Goal: Task Accomplishment & Management: Use online tool/utility

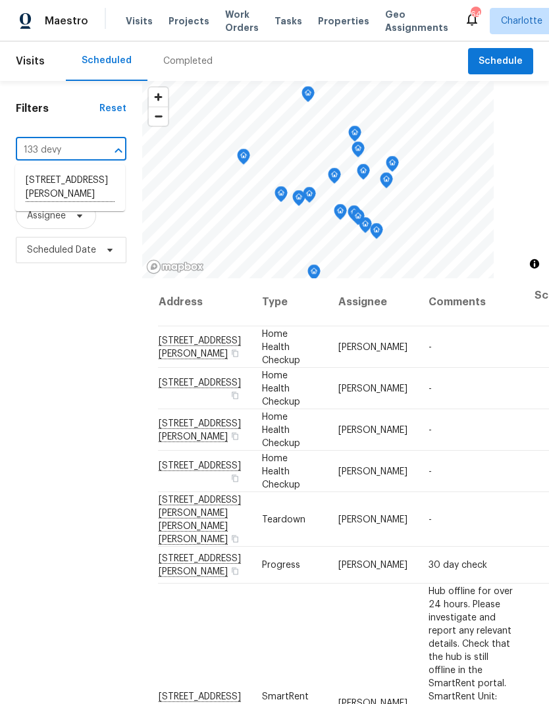
type input "133 dev"
click at [36, 192] on li "[STREET_ADDRESS][PERSON_NAME]" at bounding box center [70, 188] width 110 height 36
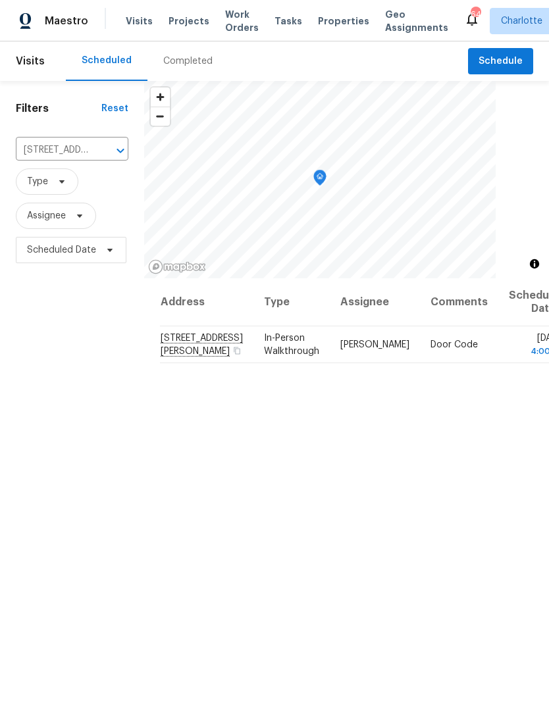
click at [132, 19] on span "Visits" at bounding box center [139, 20] width 27 height 13
click at [510, 65] on span "Schedule" at bounding box center [501, 61] width 44 height 16
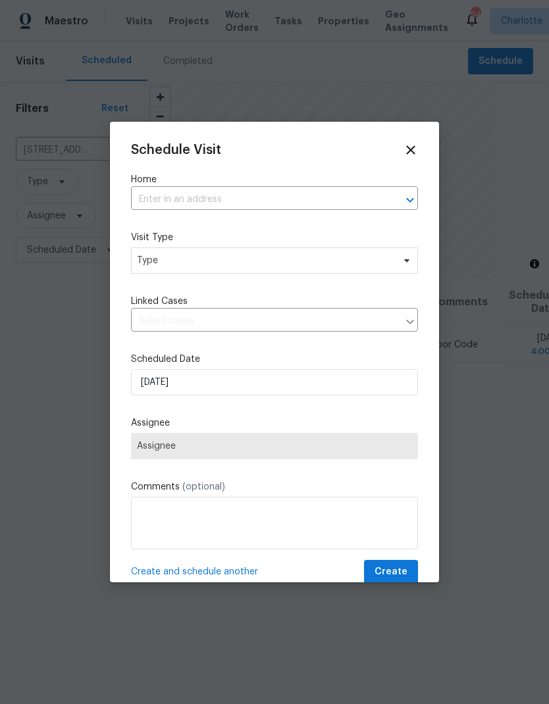
click at [409, 195] on icon "Open" at bounding box center [410, 200] width 16 height 16
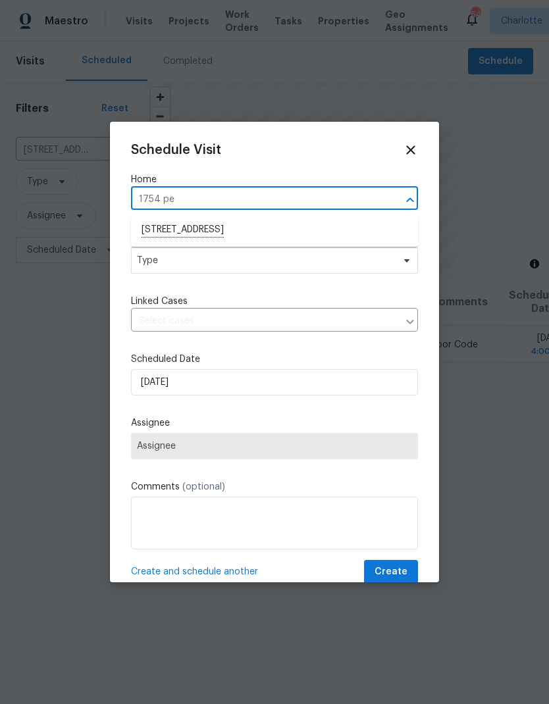
type input "1754 p"
click at [155, 225] on li "1754 Perfection Ave, Belmont, NC 28012" at bounding box center [274, 230] width 287 height 22
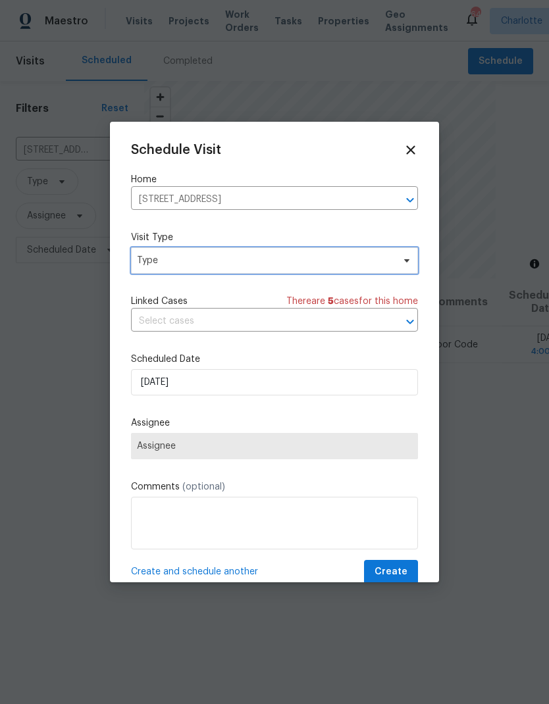
click at [148, 261] on span "Type" at bounding box center [265, 260] width 256 height 13
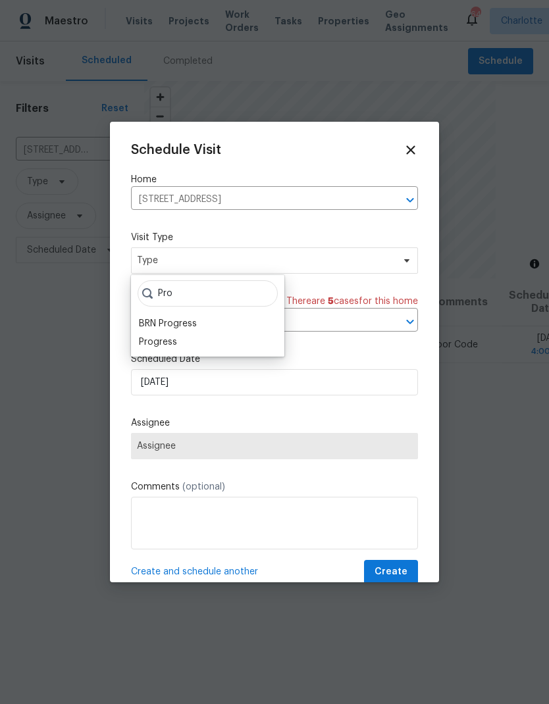
type input "Pro"
click at [146, 347] on div "Progress" at bounding box center [158, 342] width 38 height 13
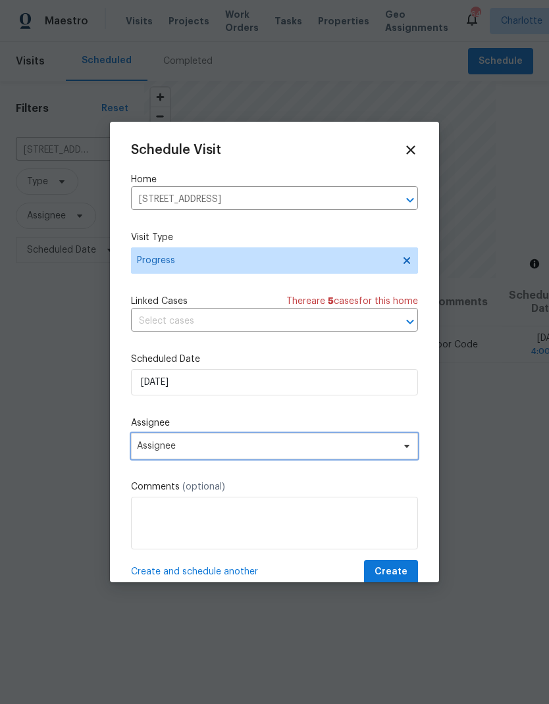
click at [392, 452] on span "Assignee" at bounding box center [266, 446] width 258 height 11
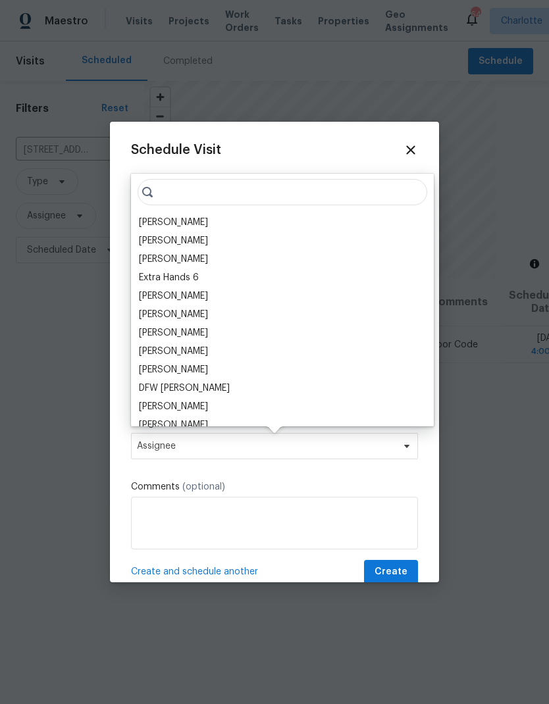
click at [153, 227] on div "[PERSON_NAME]" at bounding box center [173, 222] width 69 height 13
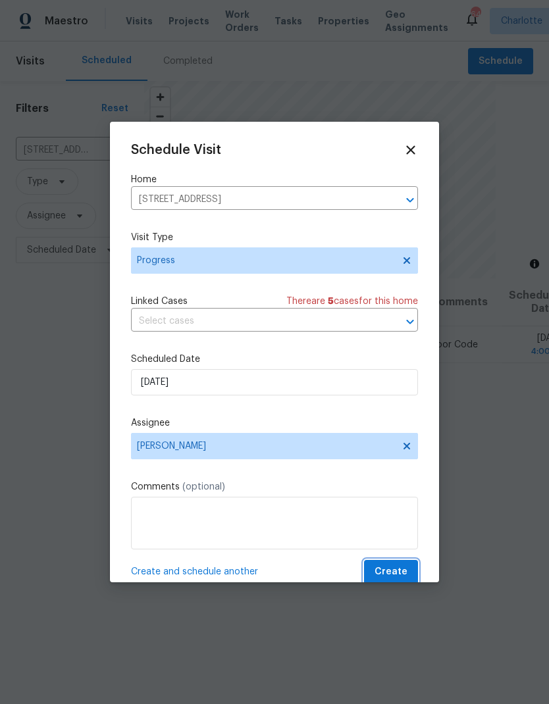
click at [407, 572] on span "Create" at bounding box center [391, 572] width 33 height 16
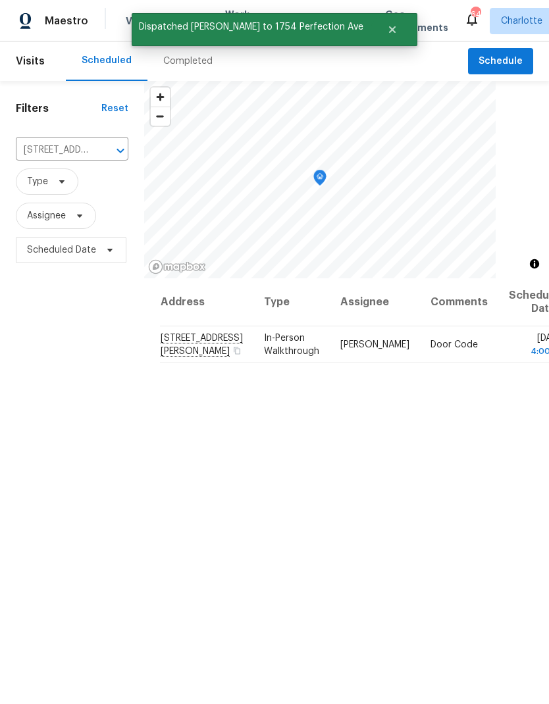
click at [398, 545] on div "Address Type Assignee Comments Scheduled Date ↑ 133 Devynn Ridge Ct, Mount Holl…" at bounding box center [346, 560] width 405 height 564
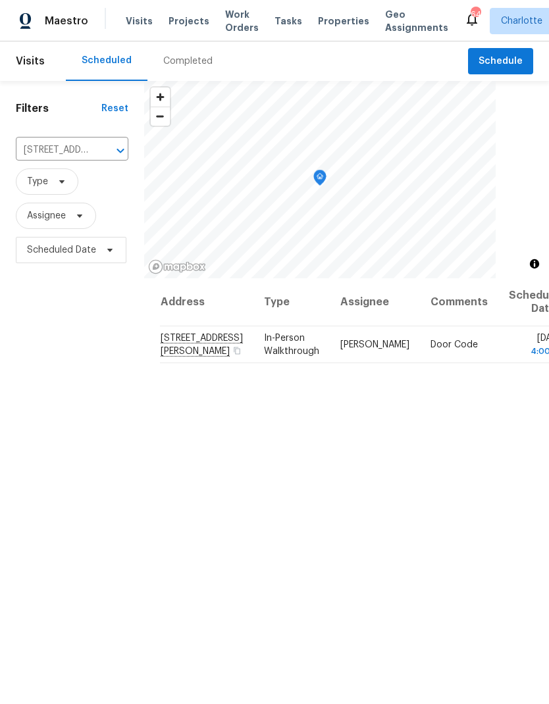
click at [174, 23] on span "Projects" at bounding box center [189, 20] width 41 height 13
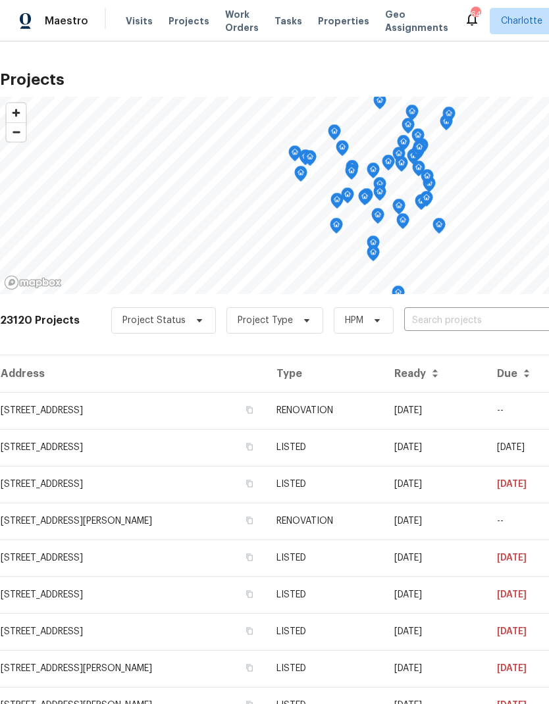
click at [475, 323] on input "text" at bounding box center [479, 321] width 151 height 20
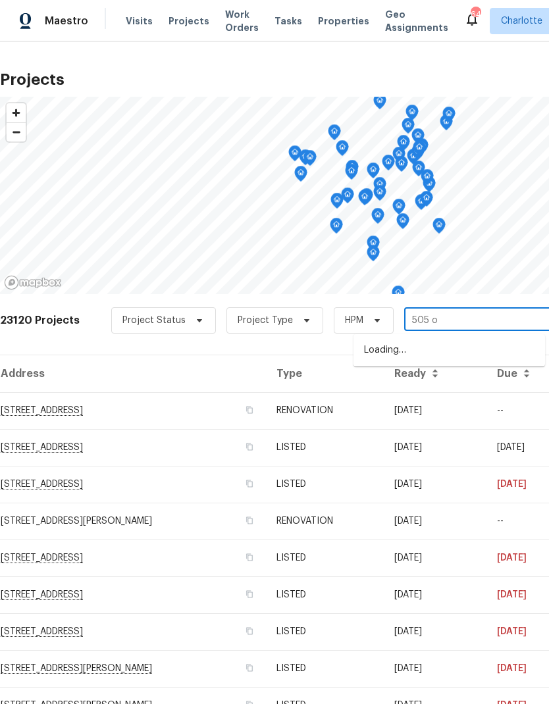
type input "505 ol"
click at [497, 348] on li "505 Old Vine Ct, Charlotte, NC 28214" at bounding box center [450, 351] width 192 height 22
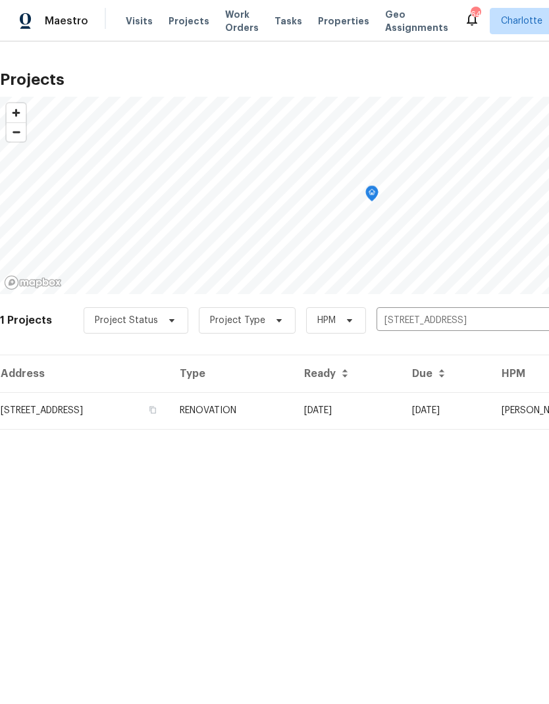
click at [454, 411] on td "08/27/25" at bounding box center [447, 410] width 90 height 37
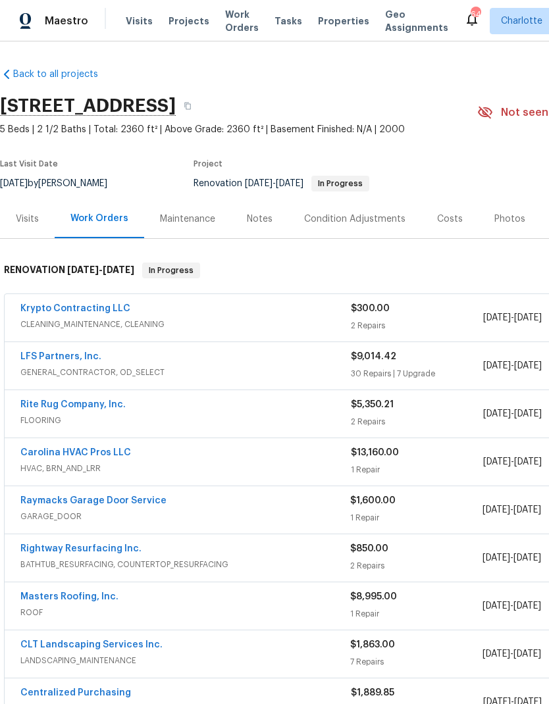
click at [456, 224] on div "Costs" at bounding box center [450, 219] width 26 height 13
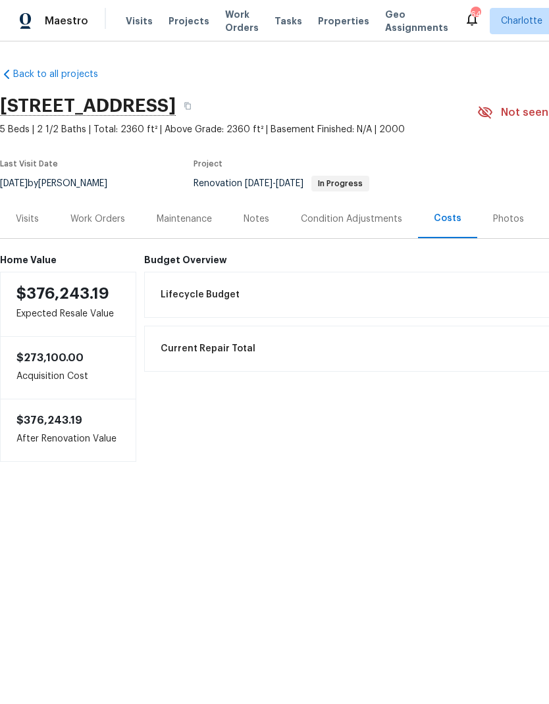
click at [84, 218] on div "Work Orders" at bounding box center [97, 219] width 55 height 13
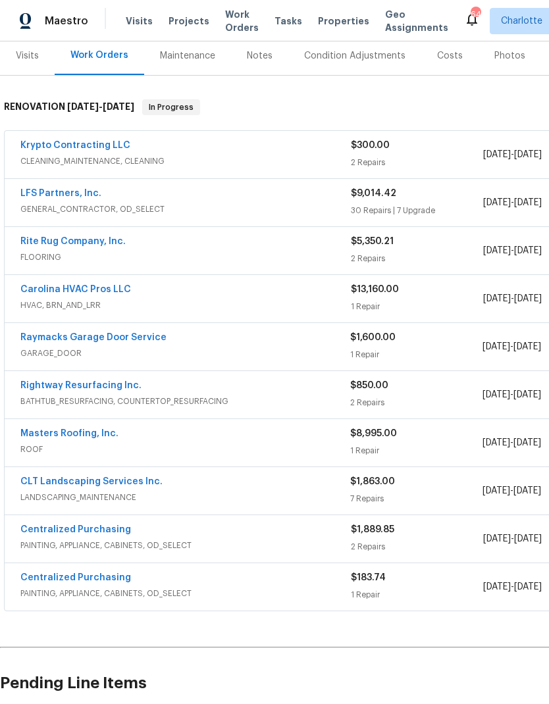
scroll to position [163, 0]
click at [41, 338] on link "Raymacks Garage Door Service" at bounding box center [93, 337] width 146 height 9
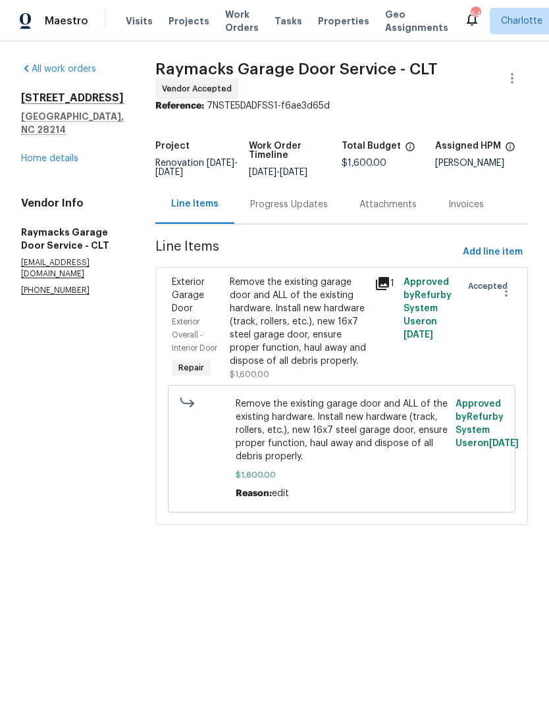
click at [26, 154] on link "Home details" at bounding box center [49, 158] width 57 height 9
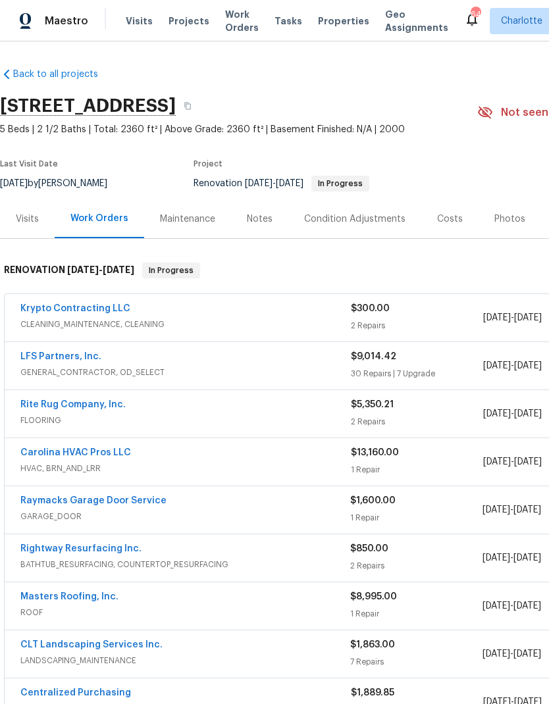
click at [381, 220] on div "Condition Adjustments" at bounding box center [354, 219] width 101 height 13
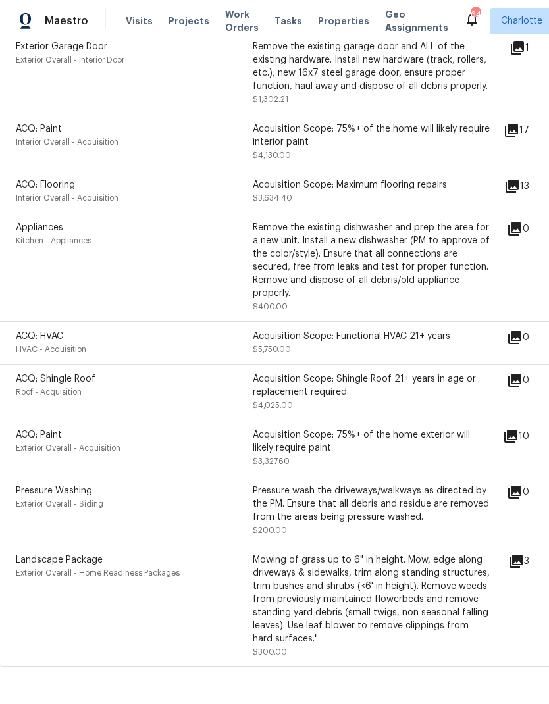
scroll to position [743, 1]
click at [519, 445] on icon at bounding box center [511, 437] width 16 height 16
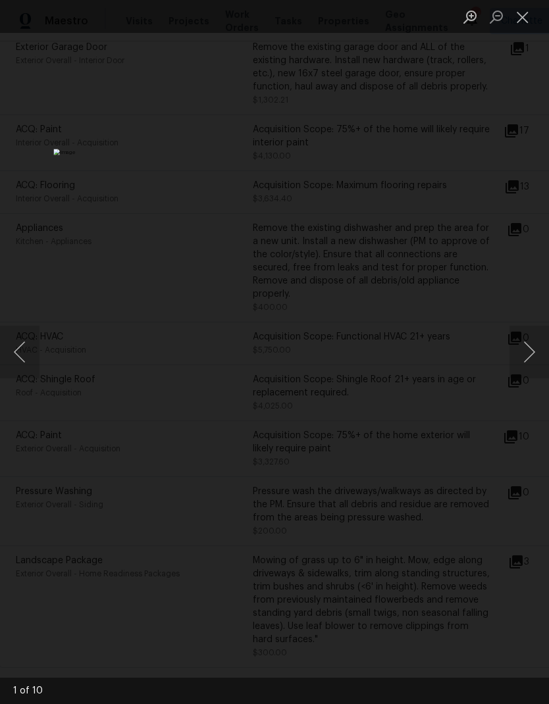
click at [534, 345] on button "Next image" at bounding box center [530, 352] width 40 height 53
click at [533, 344] on button "Next image" at bounding box center [530, 352] width 40 height 53
click at [533, 353] on button "Next image" at bounding box center [530, 352] width 40 height 53
click at [534, 356] on button "Next image" at bounding box center [530, 352] width 40 height 53
click at [525, 21] on button "Close lightbox" at bounding box center [523, 16] width 26 height 23
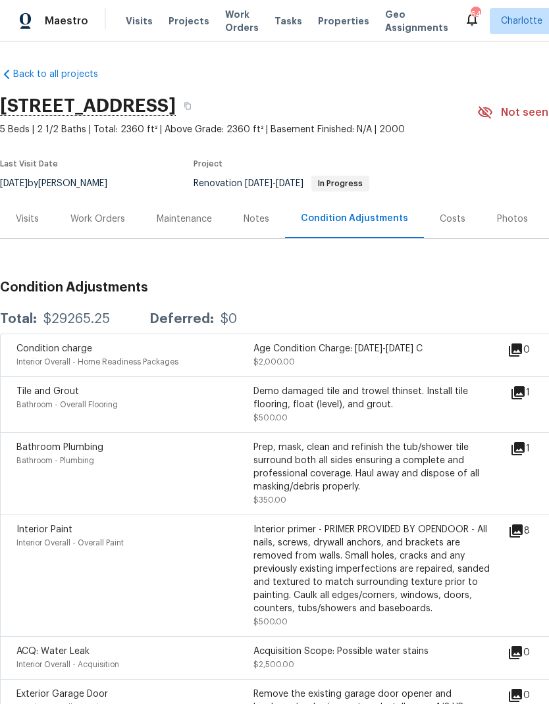
scroll to position [0, 0]
click at [80, 226] on div "Work Orders" at bounding box center [98, 218] width 86 height 39
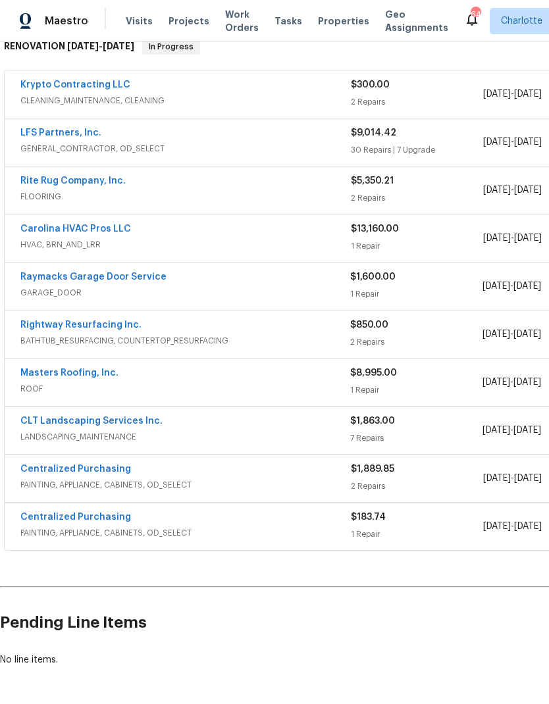
scroll to position [223, 0]
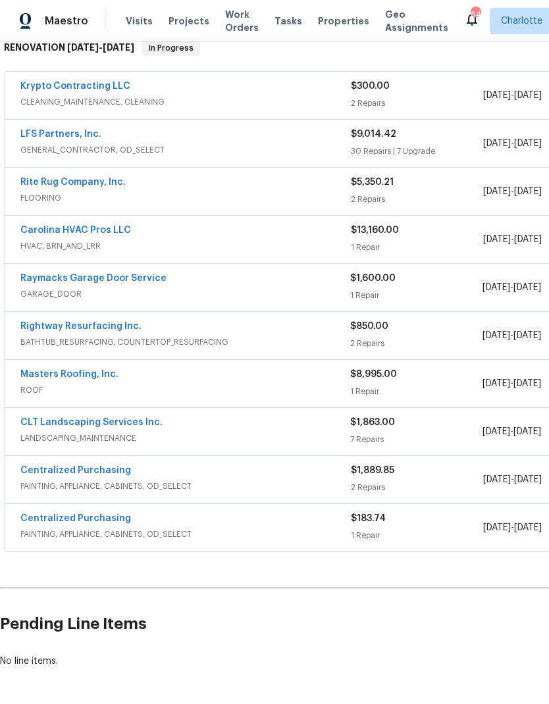
click at [36, 418] on link "CLT Landscaping Services Inc." at bounding box center [91, 422] width 142 height 9
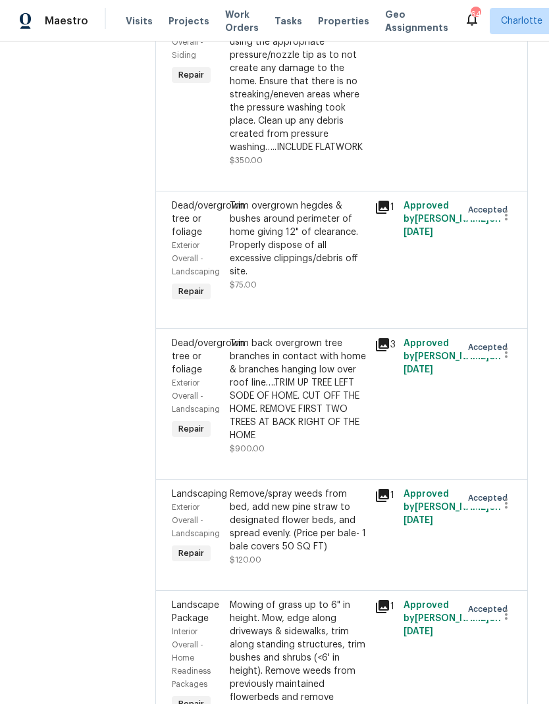
scroll to position [405, 0]
click at [384, 351] on icon at bounding box center [382, 344] width 13 height 13
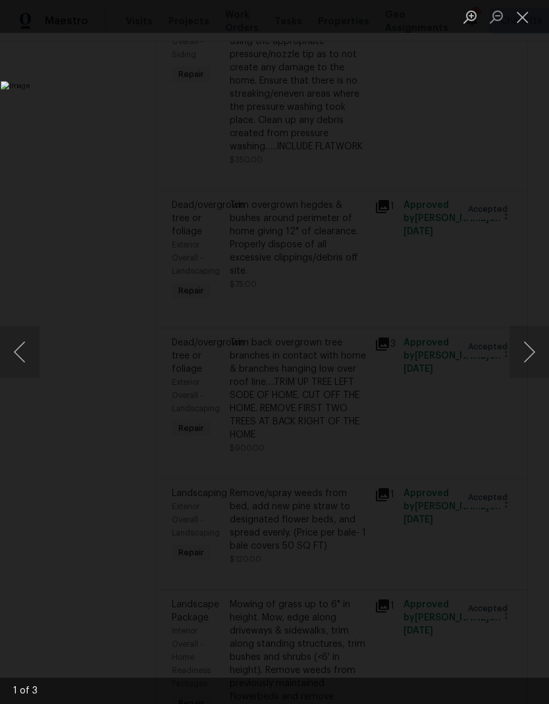
click at [532, 359] on button "Next image" at bounding box center [530, 352] width 40 height 53
click at [533, 360] on button "Next image" at bounding box center [530, 352] width 40 height 53
click at [535, 370] on button "Next image" at bounding box center [530, 352] width 40 height 53
click at [521, 13] on button "Close lightbox" at bounding box center [523, 16] width 26 height 23
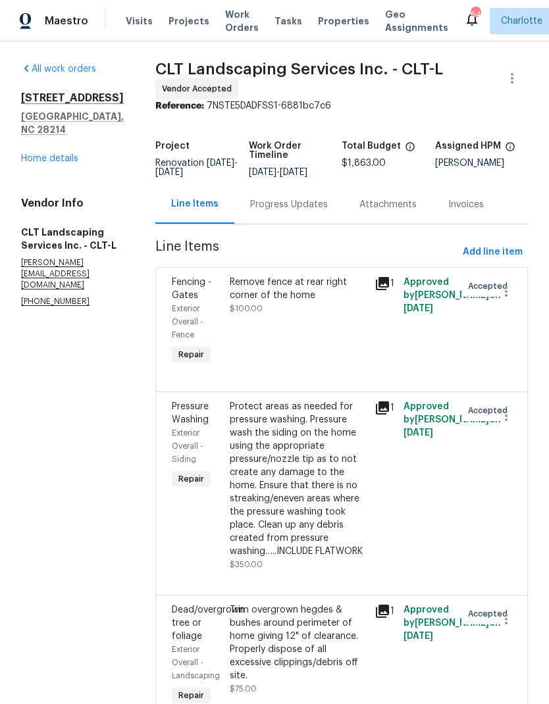
scroll to position [0, 0]
click at [41, 154] on link "Home details" at bounding box center [49, 158] width 57 height 9
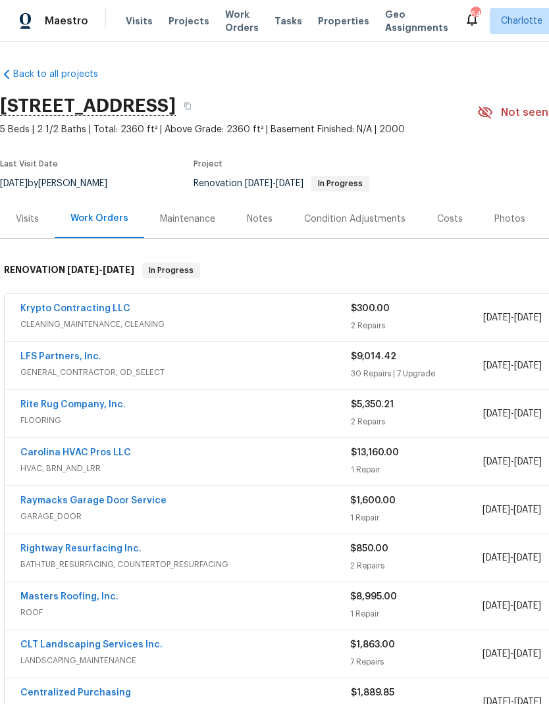
click at [171, 24] on span "Projects" at bounding box center [189, 20] width 41 height 13
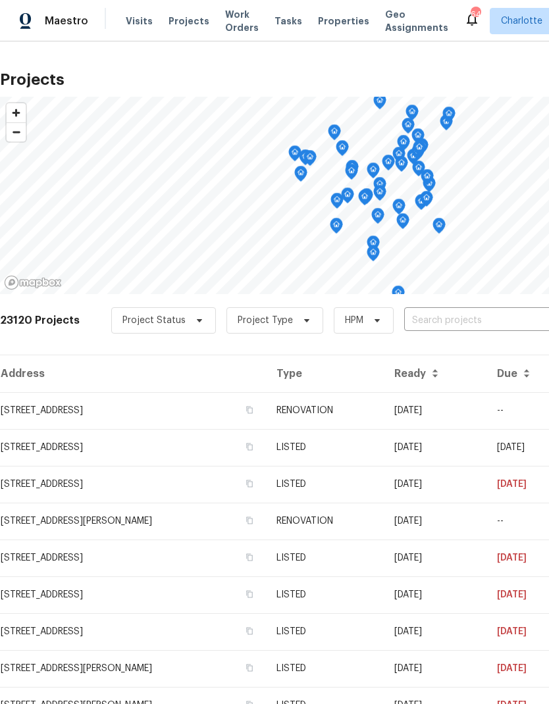
click at [454, 327] on input "text" at bounding box center [479, 321] width 151 height 20
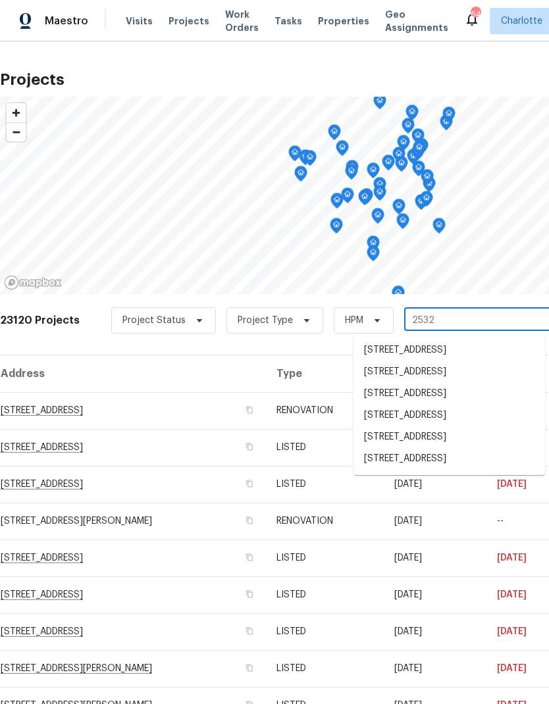
type input "2532 s"
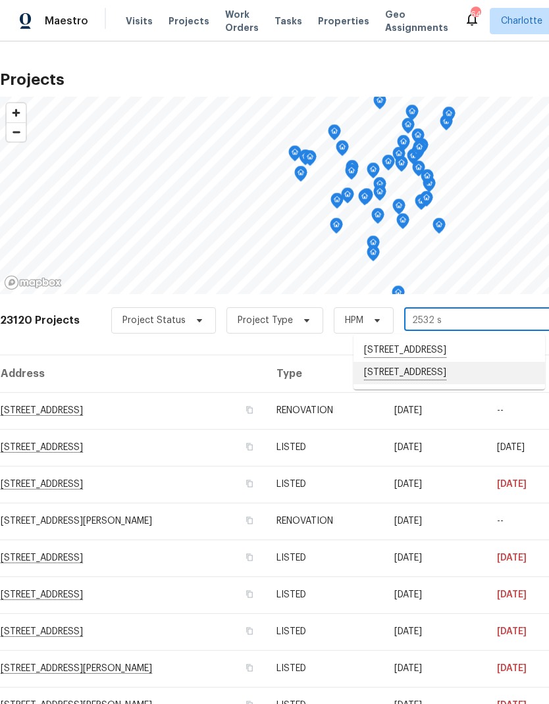
click at [443, 384] on li "[STREET_ADDRESS]" at bounding box center [450, 373] width 192 height 22
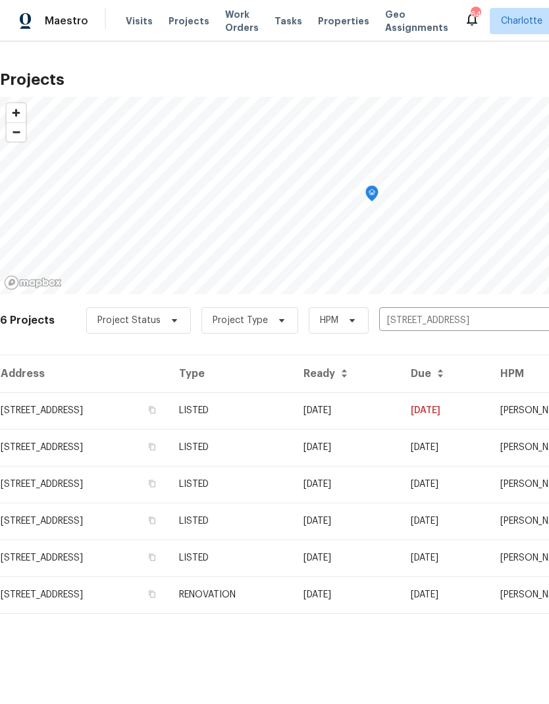
click at [400, 409] on td "08/08/25" at bounding box center [346, 410] width 107 height 37
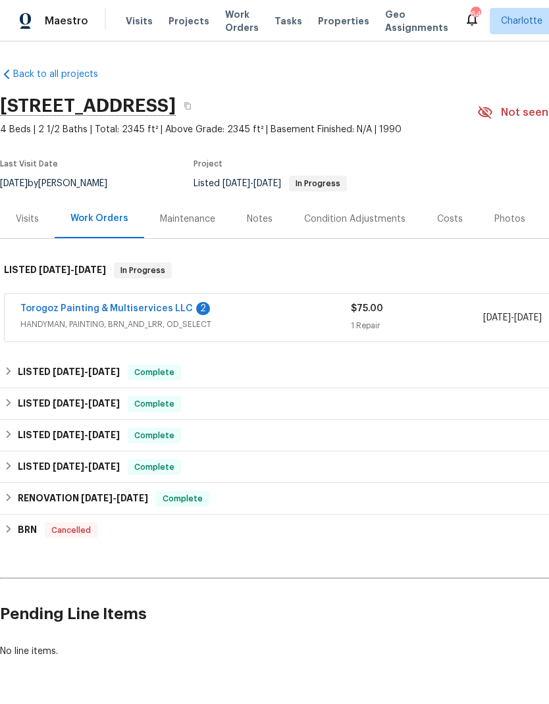
click at [37, 305] on link "Torogoz Painting & Multiservices LLC" at bounding box center [106, 308] width 172 height 9
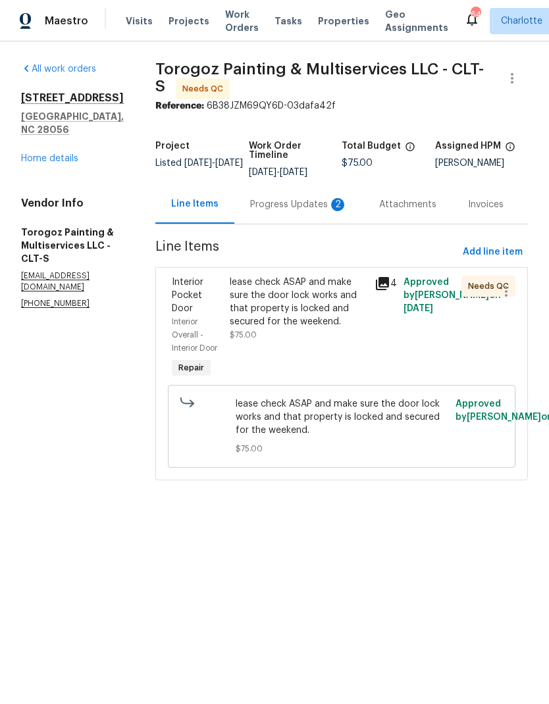
click at [300, 211] on div "Progress Updates 2" at bounding box center [298, 204] width 97 height 13
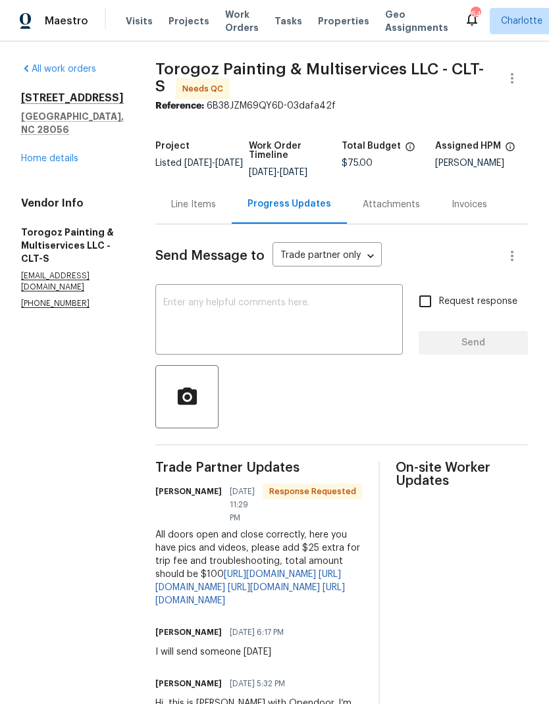
click at [38, 154] on link "Home details" at bounding box center [49, 158] width 57 height 9
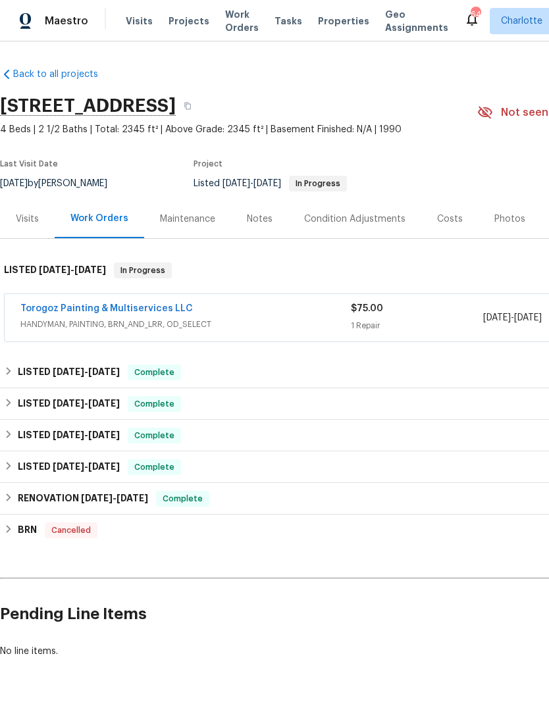
click at [178, 20] on span "Projects" at bounding box center [189, 20] width 41 height 13
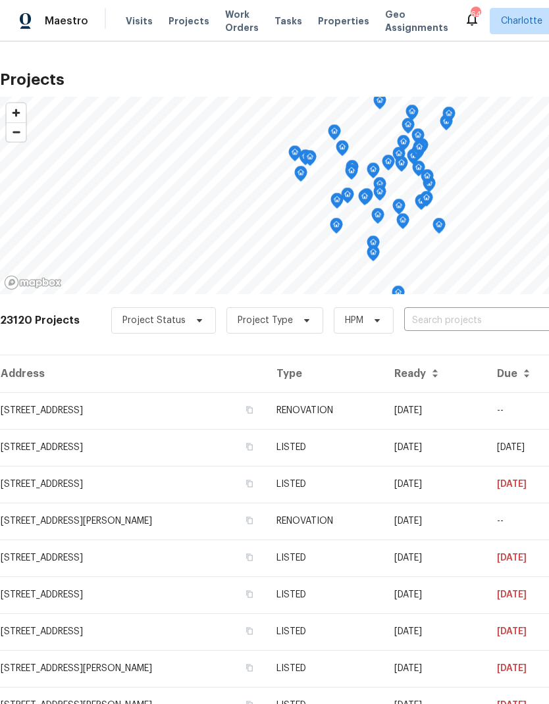
click at [468, 323] on input "text" at bounding box center [479, 321] width 151 height 20
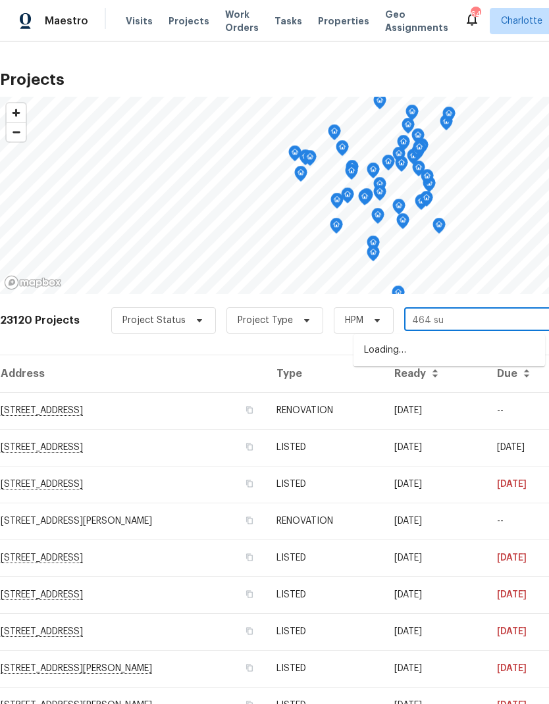
type input "464 sum"
click at [495, 353] on li "464 Summer Ridge Rd, Stanley, NC 28164" at bounding box center [450, 351] width 192 height 22
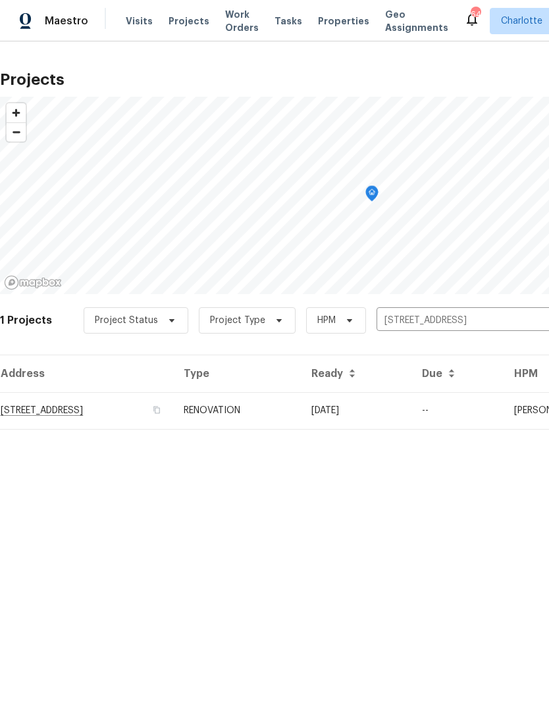
click at [411, 410] on td "08/18/25" at bounding box center [356, 410] width 111 height 37
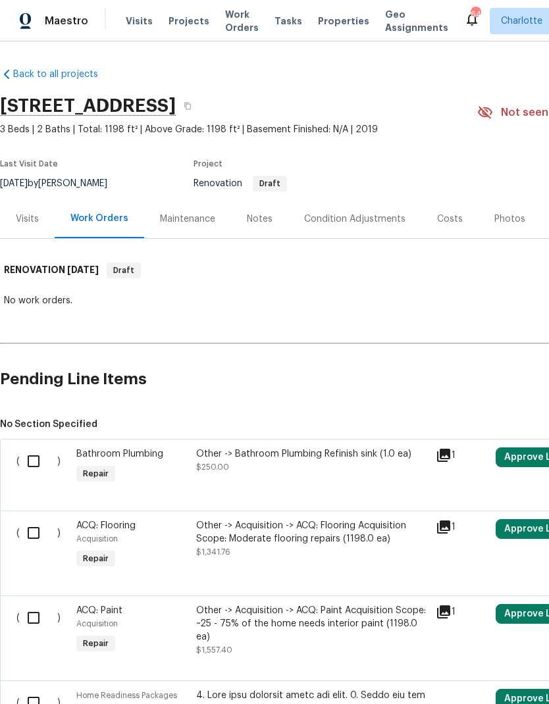
click at [196, 16] on span "Projects" at bounding box center [189, 20] width 41 height 13
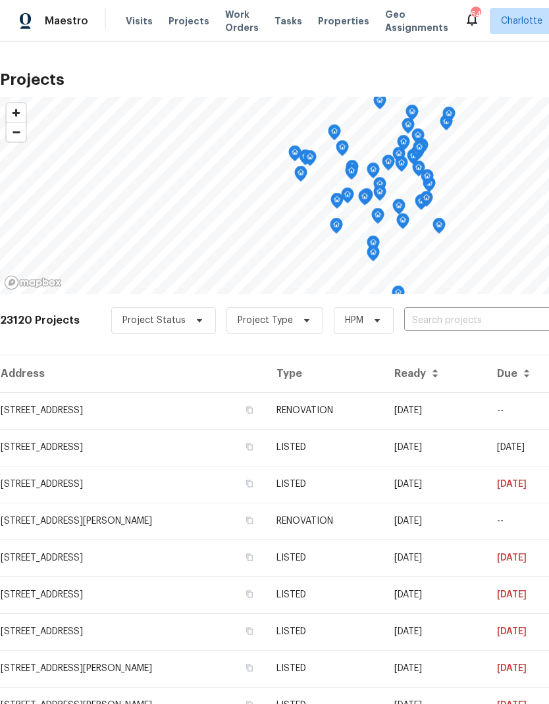
click at [472, 323] on input "text" at bounding box center [479, 321] width 151 height 20
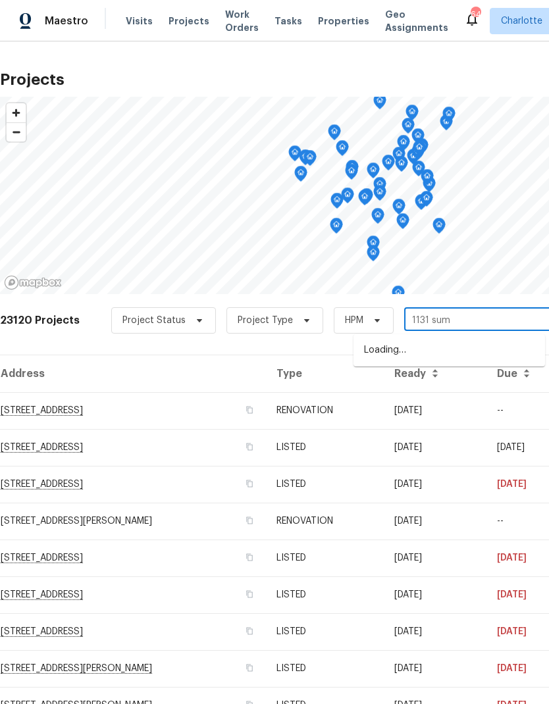
type input "1131 summ"
click at [490, 347] on li "1131 Summit Hills Dr, Charlotte, NC 28214" at bounding box center [450, 351] width 192 height 22
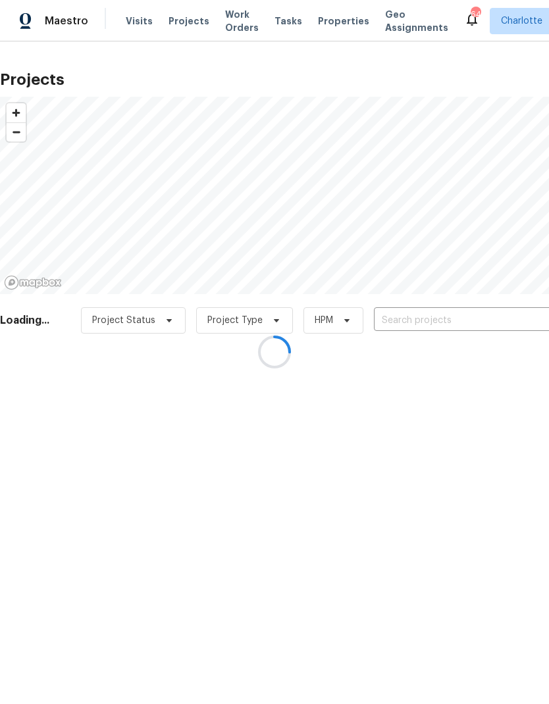
type input "1131 Summit Hills Dr, Charlotte, NC 28214"
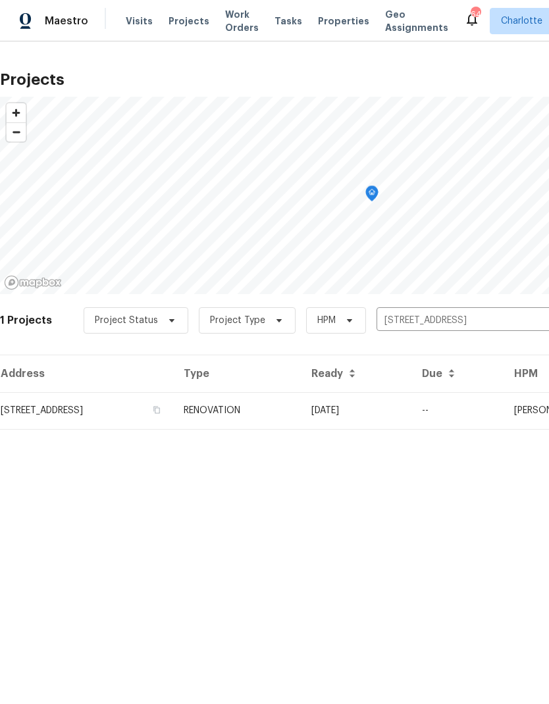
click at [411, 404] on td "08/18/25" at bounding box center [356, 410] width 111 height 37
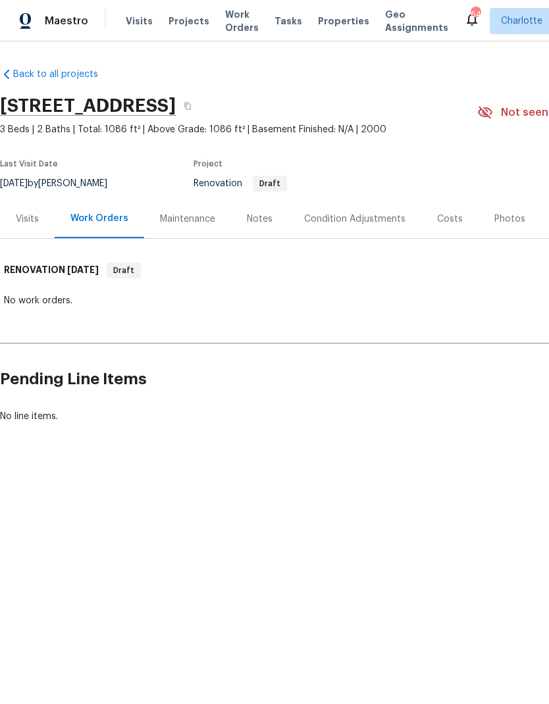
click at [454, 221] on div "Costs" at bounding box center [450, 219] width 26 height 13
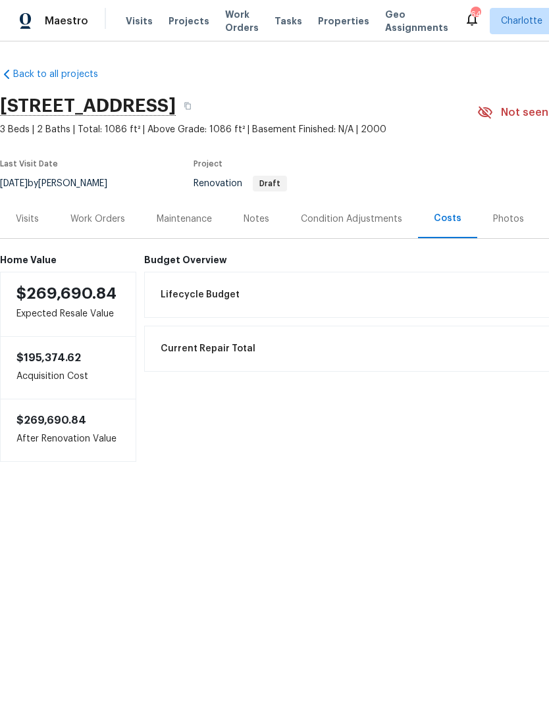
click at [86, 214] on div "Work Orders" at bounding box center [97, 219] width 55 height 13
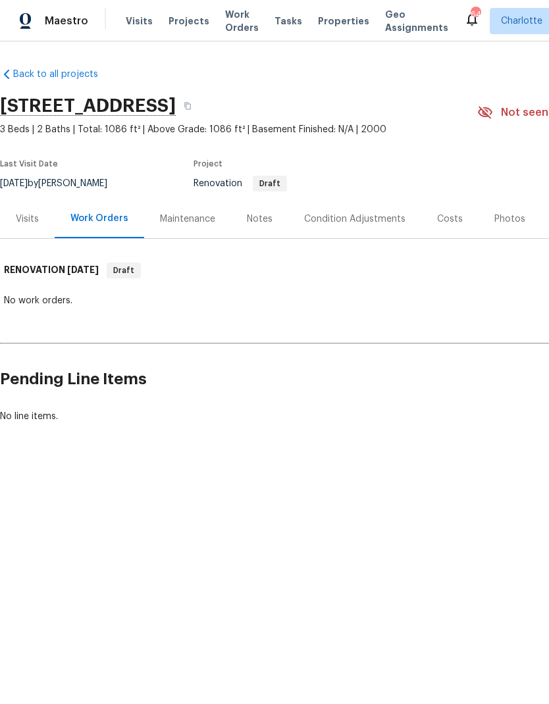
click at [363, 221] on div "Condition Adjustments" at bounding box center [354, 219] width 101 height 13
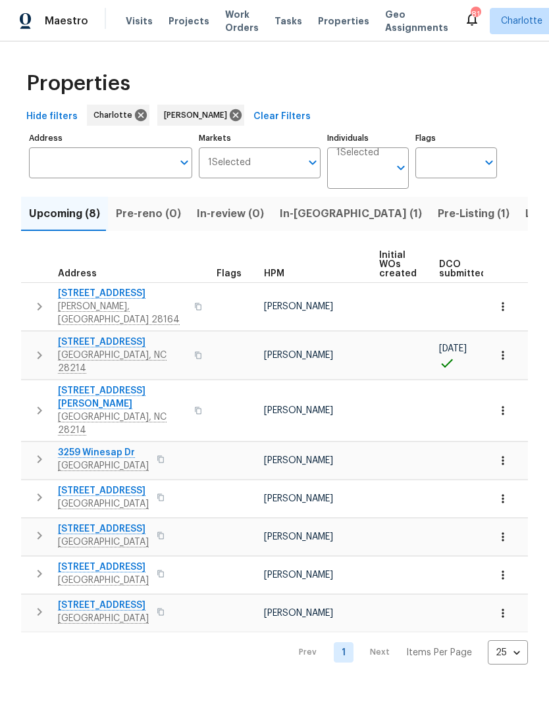
click at [312, 217] on span "In-reno (1)" at bounding box center [351, 214] width 142 height 18
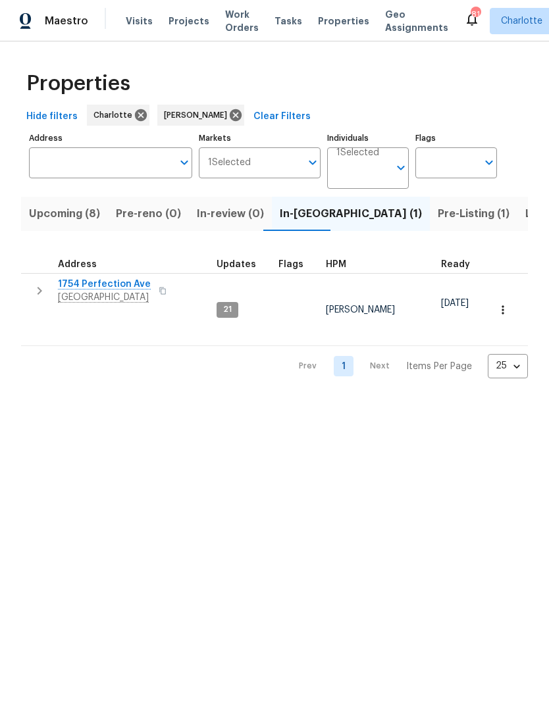
click at [44, 292] on icon "button" at bounding box center [40, 291] width 16 height 16
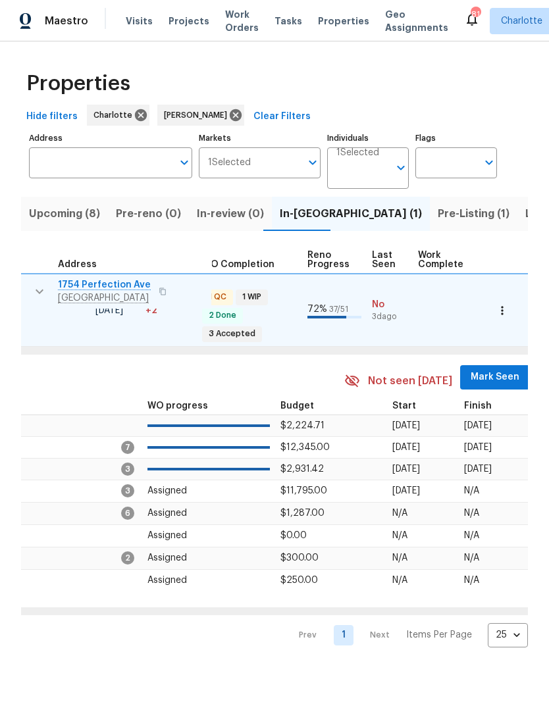
scroll to position [0, 506]
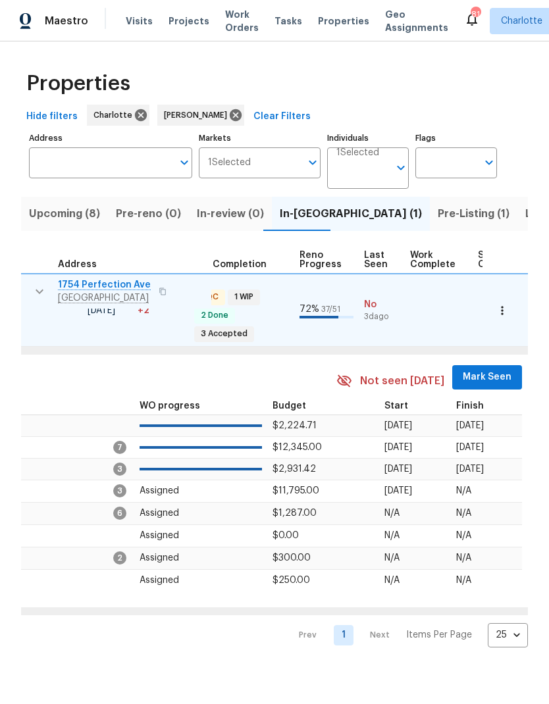
click at [463, 369] on span "Mark Seen" at bounding box center [487, 377] width 49 height 16
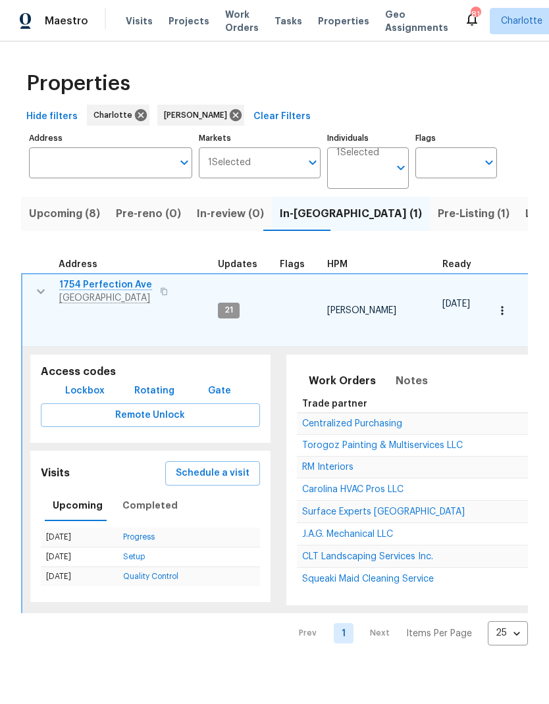
scroll to position [0, 0]
click at [46, 288] on icon "button" at bounding box center [41, 292] width 16 height 16
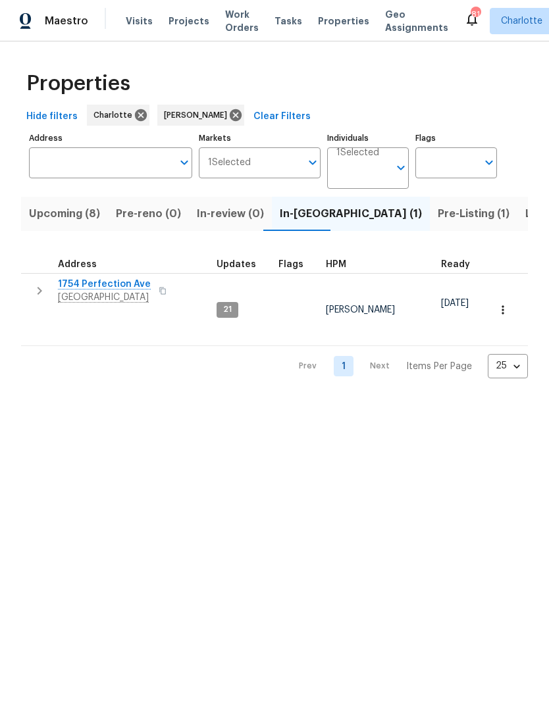
click at [47, 211] on span "Upcoming (8)" at bounding box center [64, 214] width 71 height 18
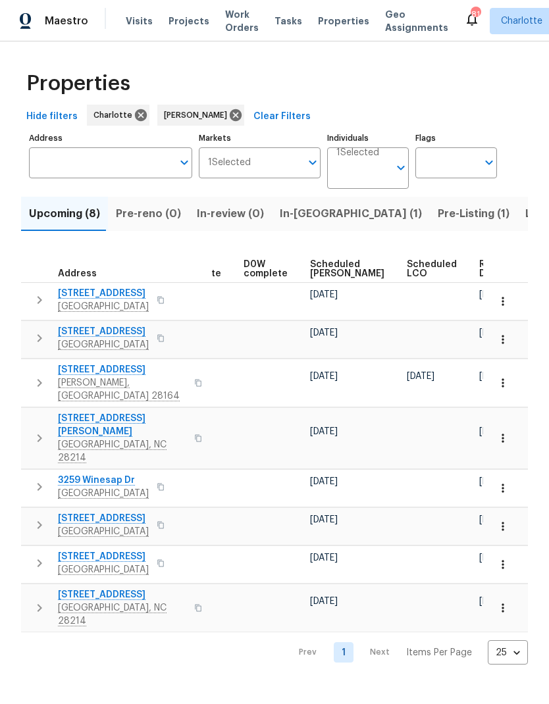
scroll to position [0, 331]
click at [327, 271] on span "Scheduled COE" at bounding box center [348, 269] width 74 height 18
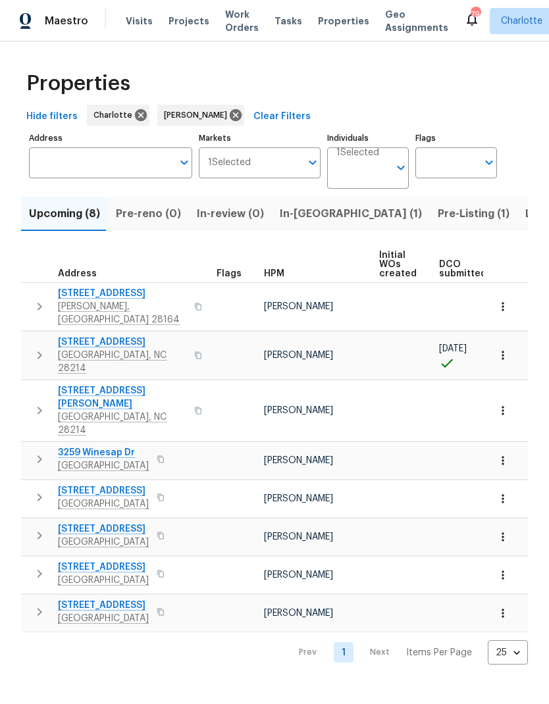
click at [41, 299] on icon "button" at bounding box center [40, 307] width 16 height 16
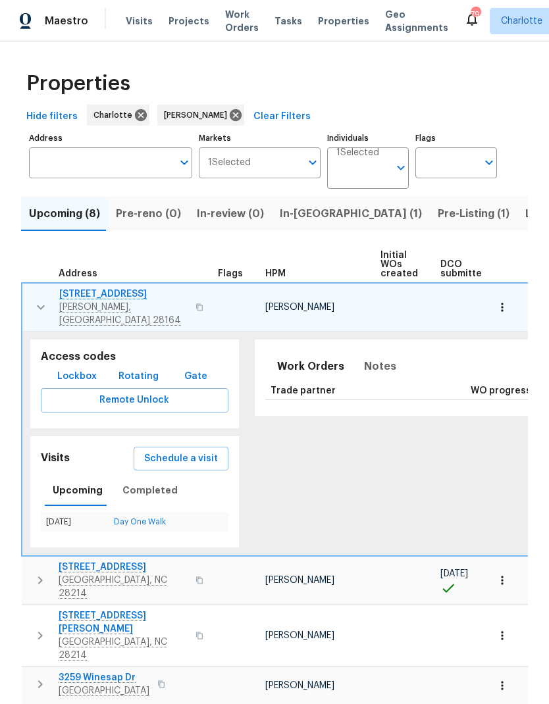
click at [383, 351] on button "Notes" at bounding box center [380, 367] width 48 height 32
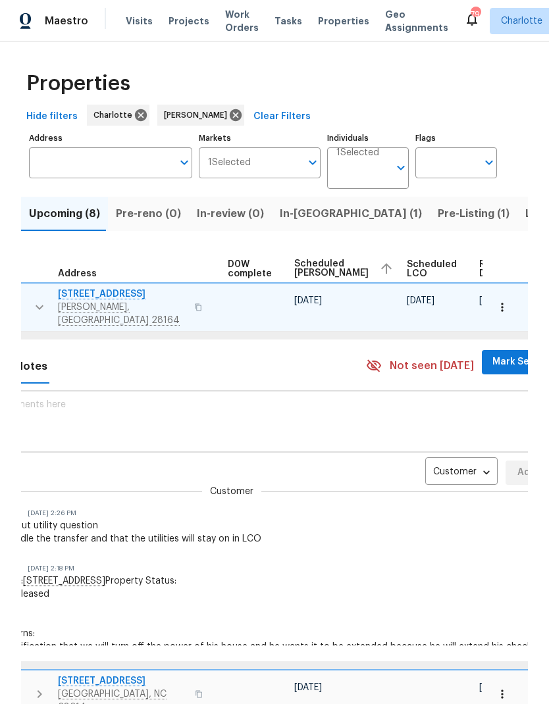
scroll to position [0, 348]
click at [437, 458] on body "Maestro Visits Projects Work Orders Tasks Properties Geo Assignments 79 Charlot…" at bounding box center [274, 352] width 549 height 704
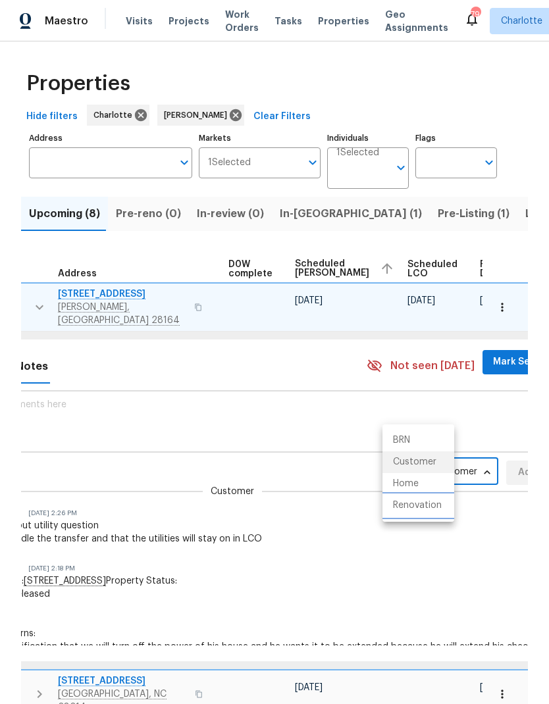
click at [419, 512] on li "Renovation" at bounding box center [418, 506] width 72 height 22
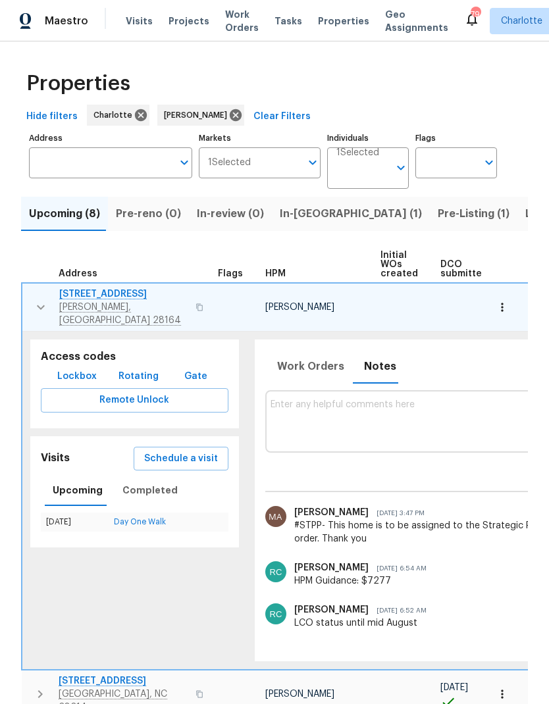
scroll to position [0, 0]
click at [44, 300] on icon "button" at bounding box center [41, 308] width 16 height 16
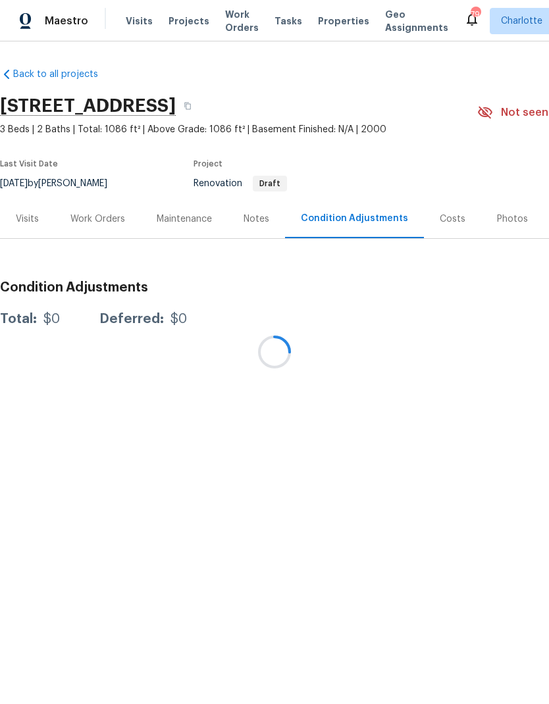
click at [82, 214] on div at bounding box center [274, 352] width 549 height 704
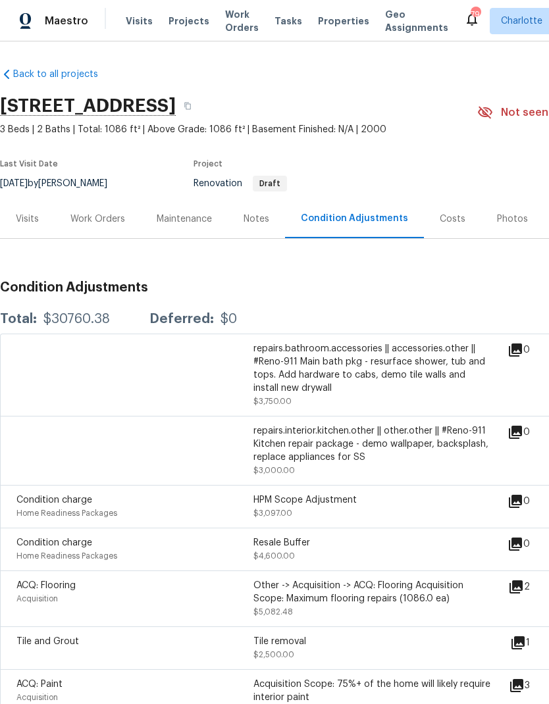
click at [86, 217] on div "Work Orders" at bounding box center [97, 219] width 55 height 13
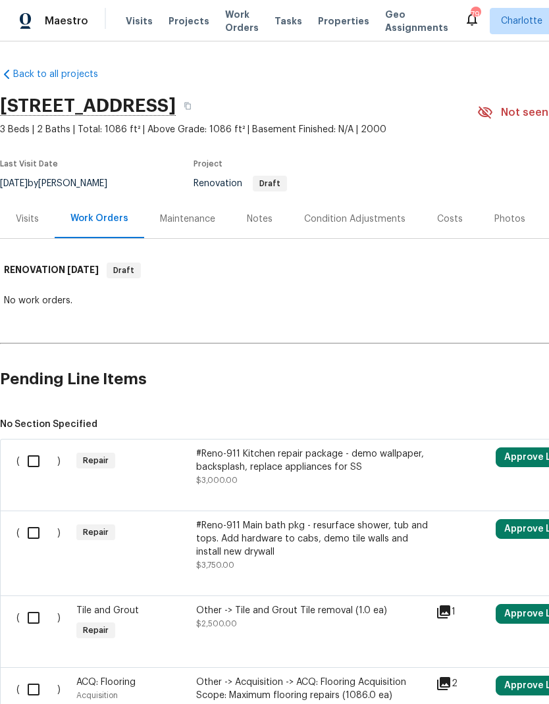
click at [24, 216] on div "Visits" at bounding box center [27, 219] width 23 height 13
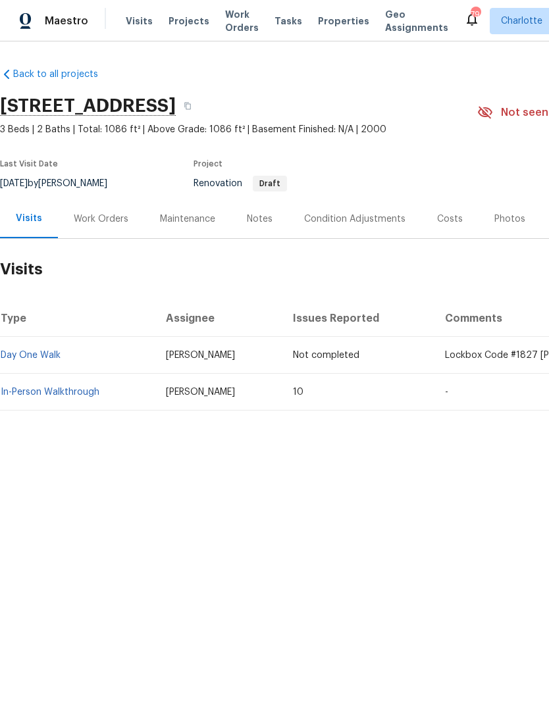
click at [176, 21] on span "Projects" at bounding box center [189, 20] width 41 height 13
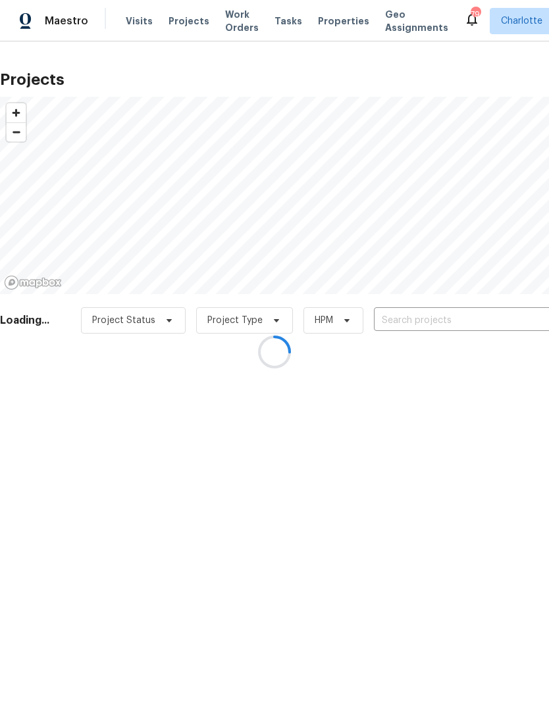
click at [135, 18] on div at bounding box center [274, 352] width 549 height 704
click at [132, 20] on div at bounding box center [274, 352] width 549 height 704
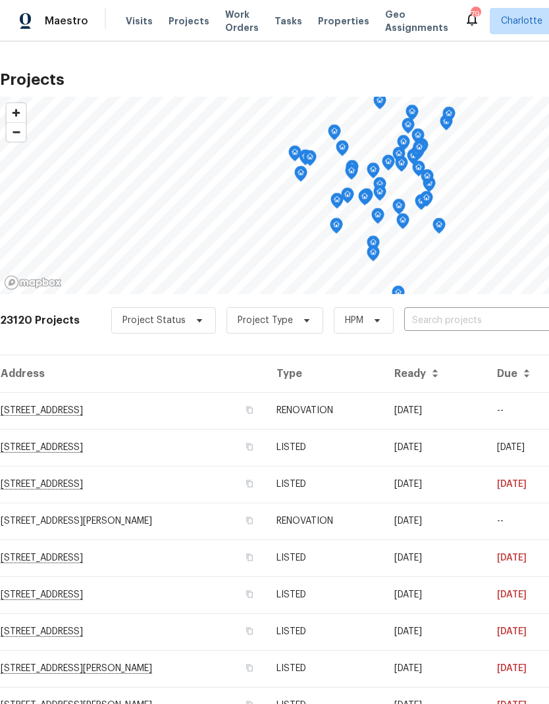
click at [487, 318] on input "text" at bounding box center [479, 321] width 151 height 20
type input "807 lim"
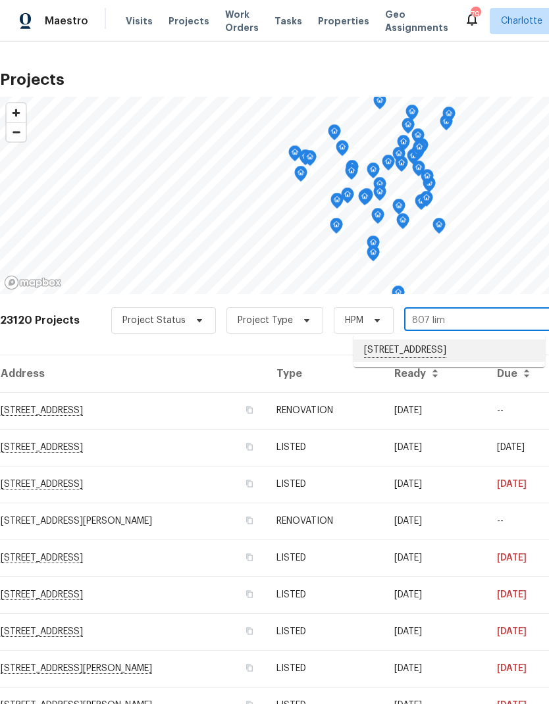
click at [488, 346] on li "[STREET_ADDRESS]" at bounding box center [450, 351] width 192 height 22
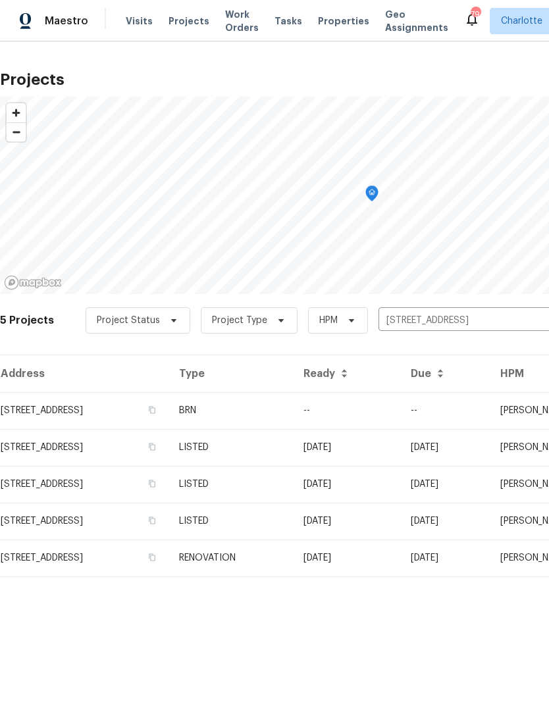
click at [453, 413] on td "--" at bounding box center [445, 410] width 90 height 37
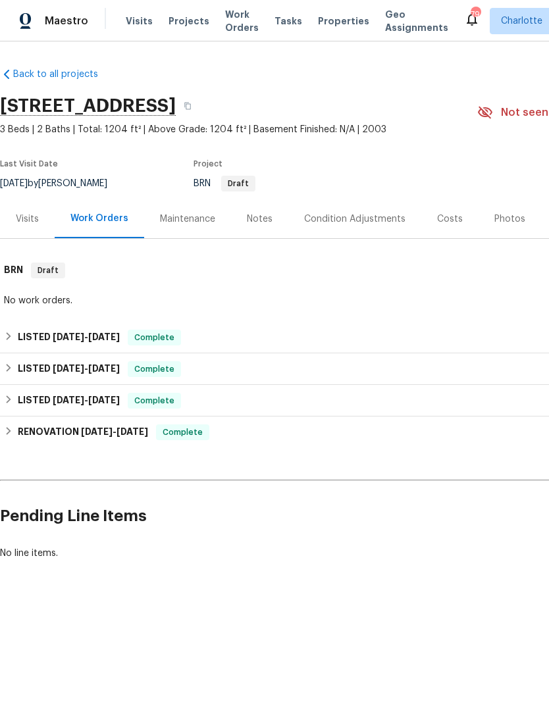
click at [175, 26] on span "Projects" at bounding box center [189, 20] width 41 height 13
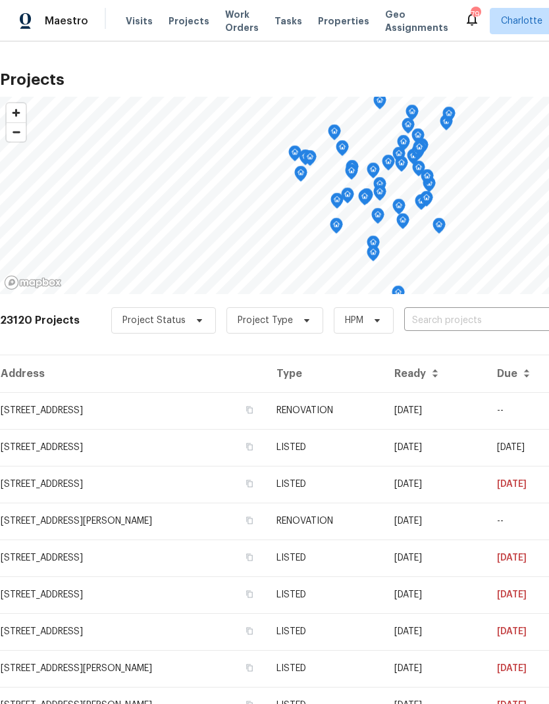
click at [451, 322] on input "text" at bounding box center [479, 321] width 151 height 20
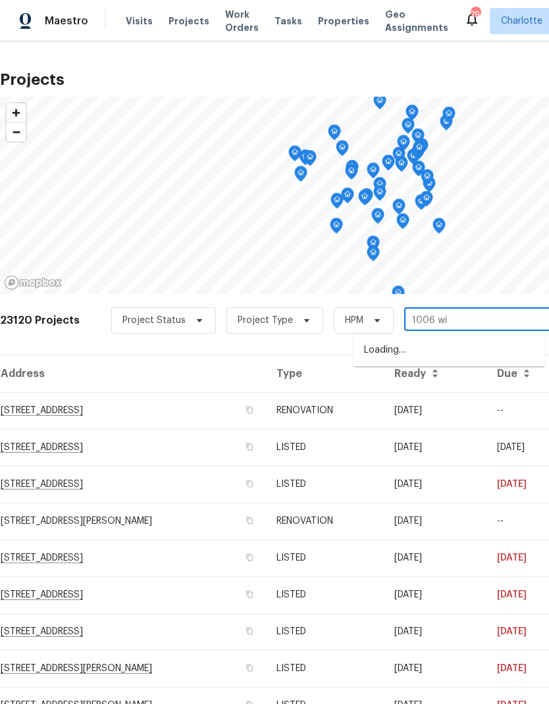
type input "1006 wil"
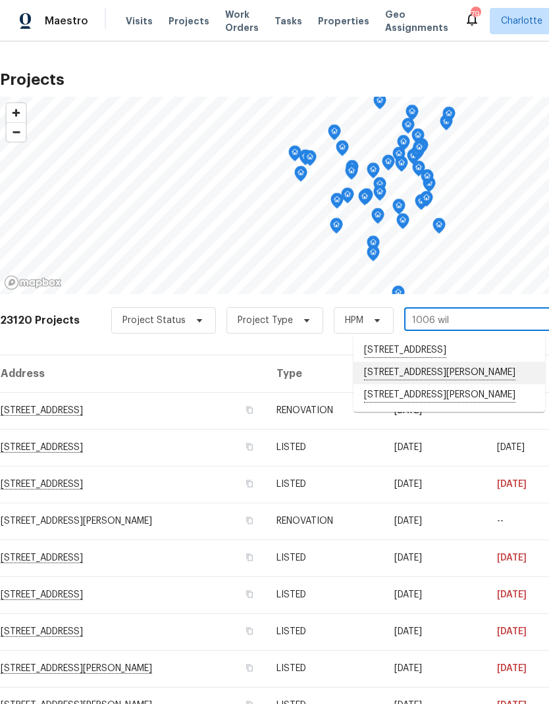
click at [473, 384] on li "1006 Wilson Blvd, Dallas, NC 28034" at bounding box center [450, 373] width 192 height 22
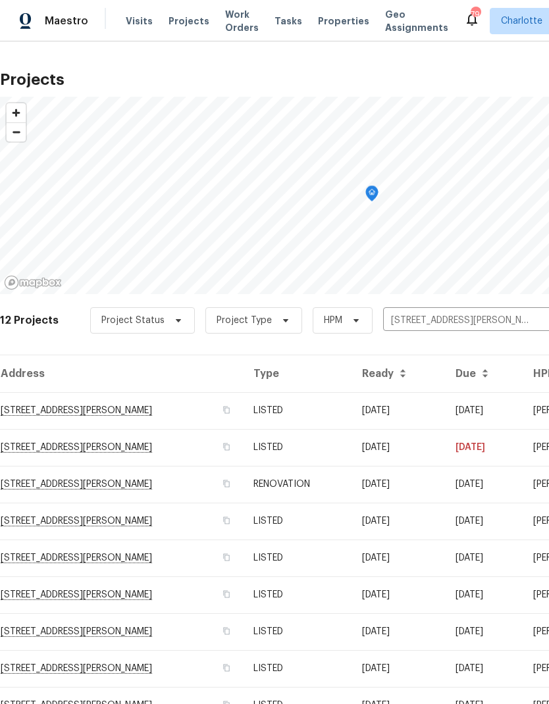
click at [463, 406] on td "07/28/25" at bounding box center [484, 410] width 78 height 37
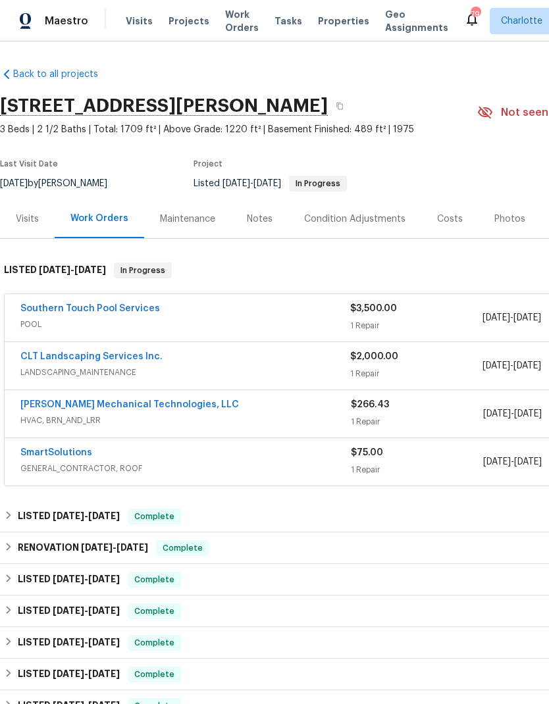
click at [169, 14] on span "Projects" at bounding box center [189, 20] width 41 height 13
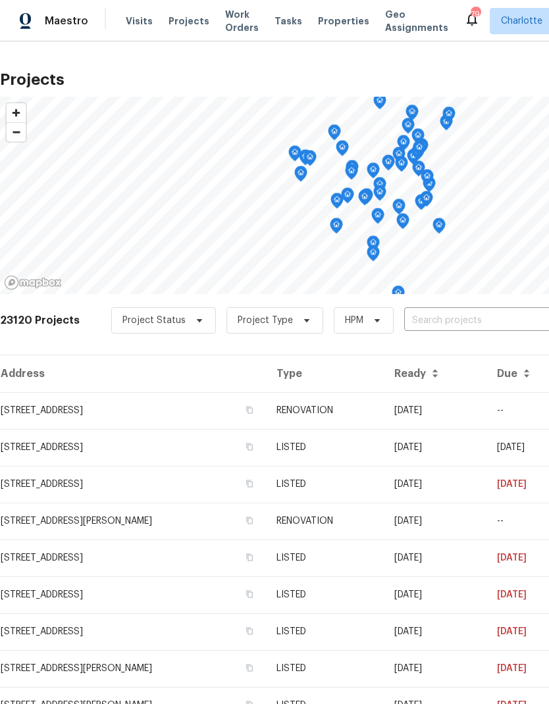
click at [479, 319] on input "text" at bounding box center [479, 321] width 151 height 20
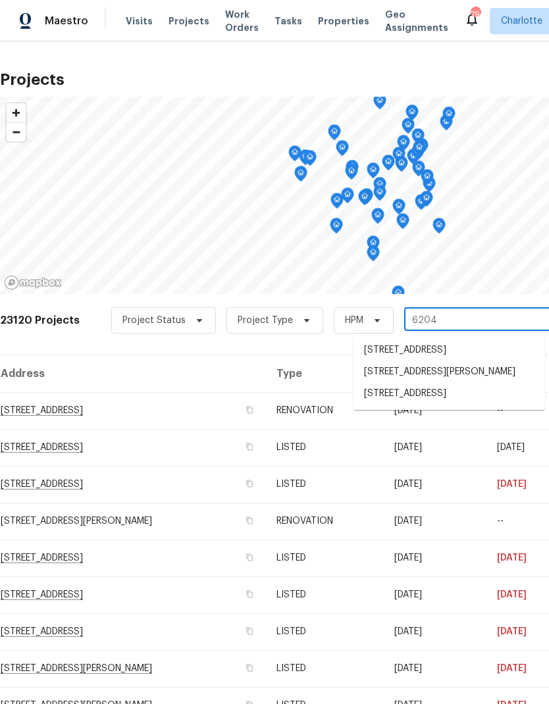
type input "6204 r"
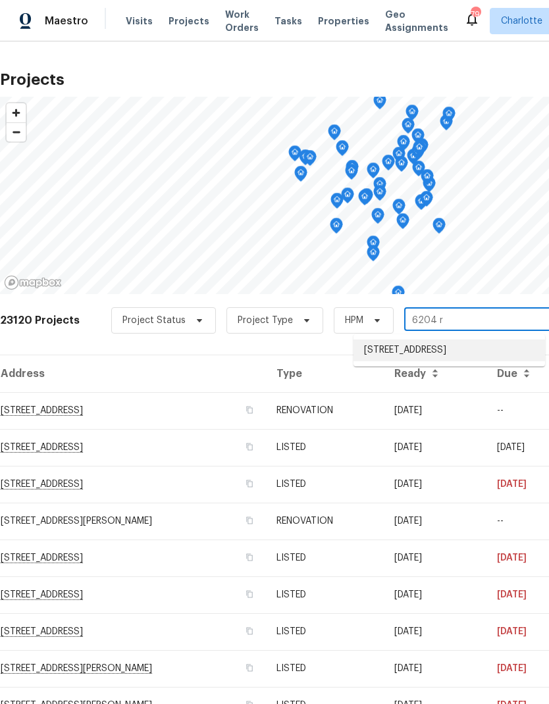
click at [478, 359] on li "6204 River Birch Dr, Gastonia, NC 28056" at bounding box center [450, 351] width 192 height 22
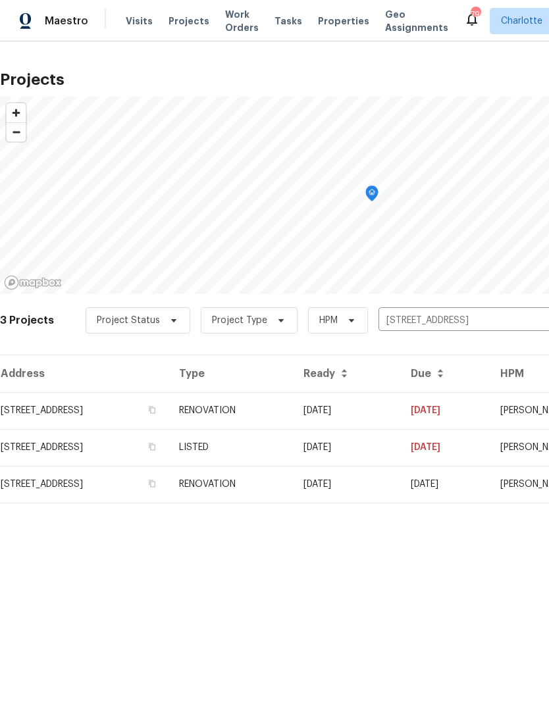
click at [400, 409] on td "07/22/25" at bounding box center [346, 410] width 107 height 37
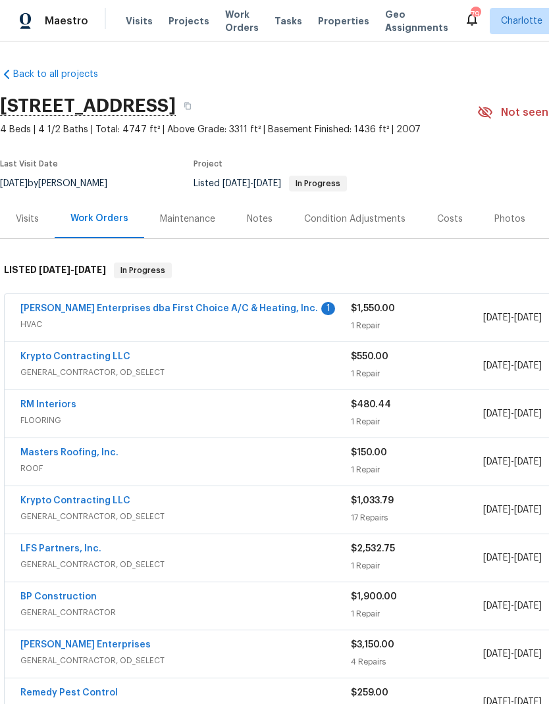
click at [40, 304] on link "[PERSON_NAME] Enterprises dba First Choice A/C & Heating, Inc." at bounding box center [169, 308] width 298 height 9
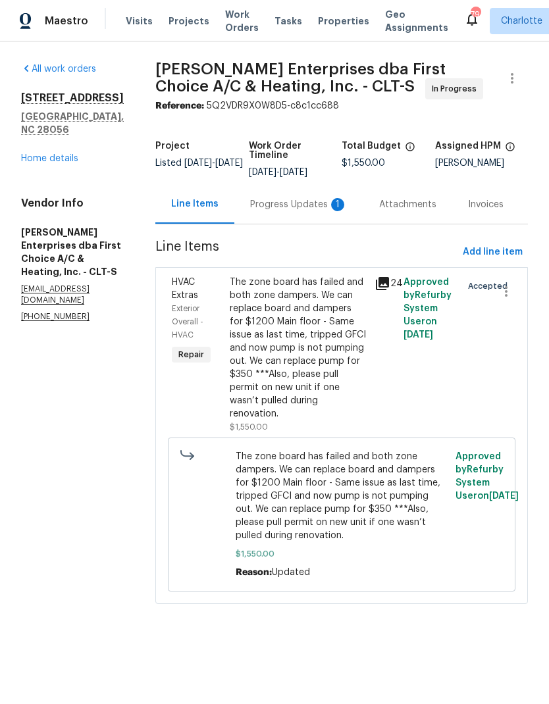
click at [296, 194] on div "Progress Updates 1" at bounding box center [298, 204] width 129 height 39
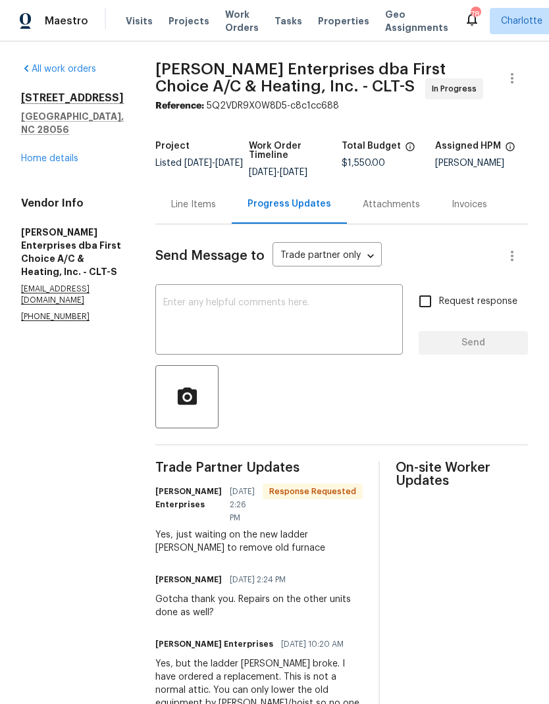
click at [29, 163] on link "Home details" at bounding box center [49, 158] width 57 height 9
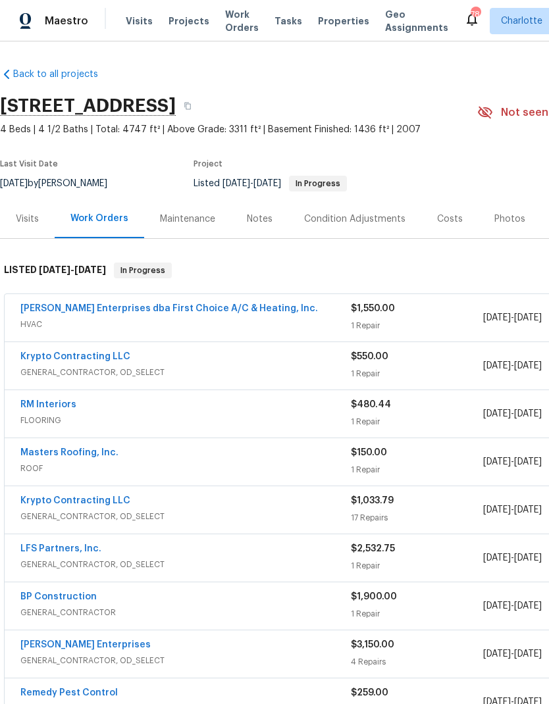
click at [176, 16] on span "Projects" at bounding box center [189, 20] width 41 height 13
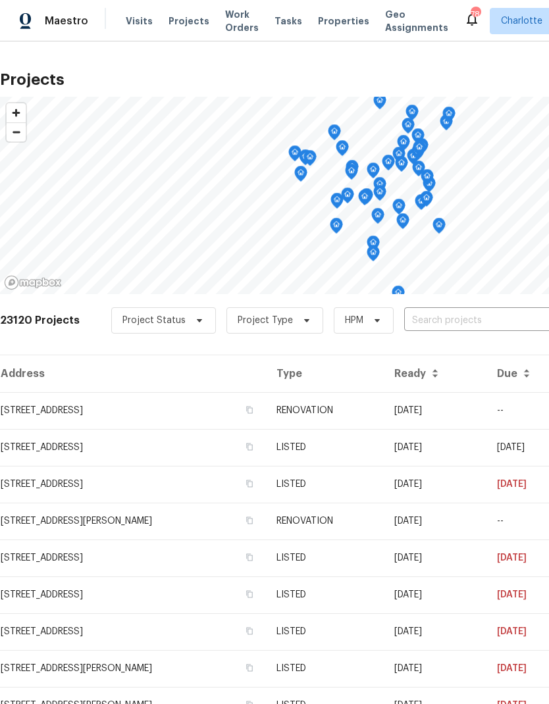
click at [470, 319] on input "text" at bounding box center [479, 321] width 151 height 20
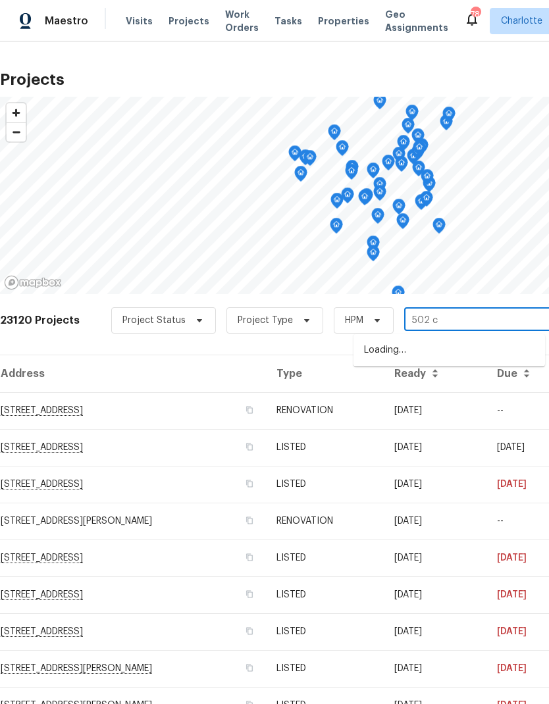
type input "502 ch"
click at [481, 347] on li "502 Cherry St, Belmont, NC 28012" at bounding box center [450, 351] width 192 height 22
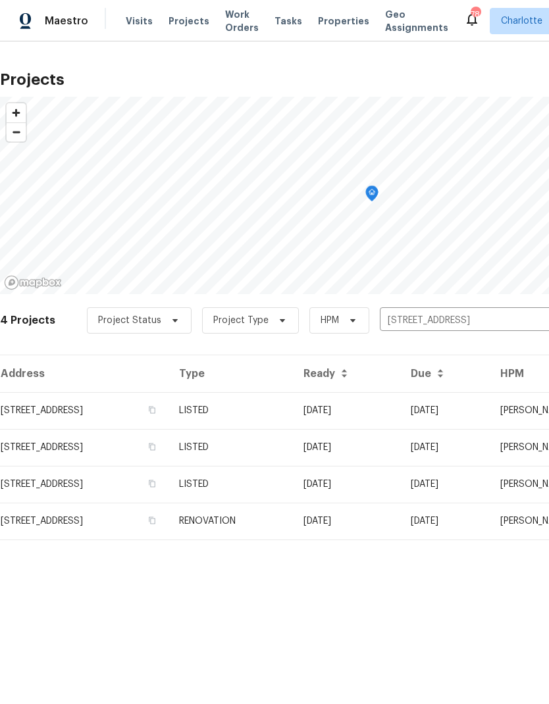
click at [400, 412] on td "08/01/25" at bounding box center [346, 410] width 107 height 37
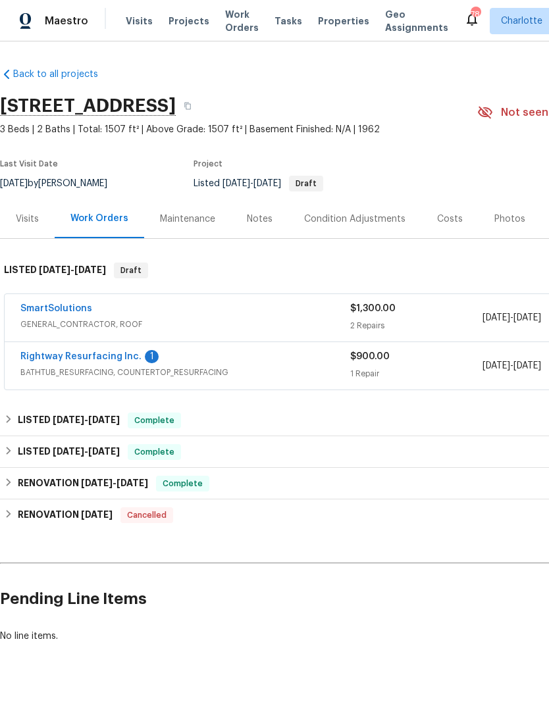
click at [73, 356] on link "Rightway Resurfacing Inc." at bounding box center [80, 356] width 121 height 9
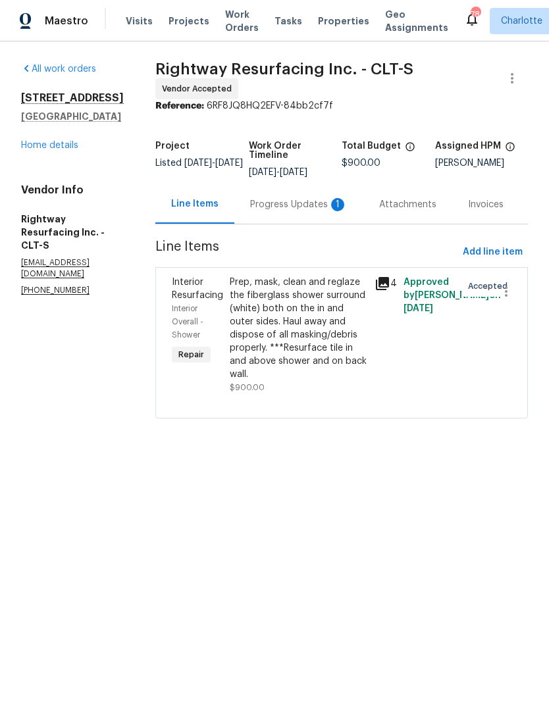
click at [275, 211] on div "Progress Updates 1" at bounding box center [298, 204] width 97 height 13
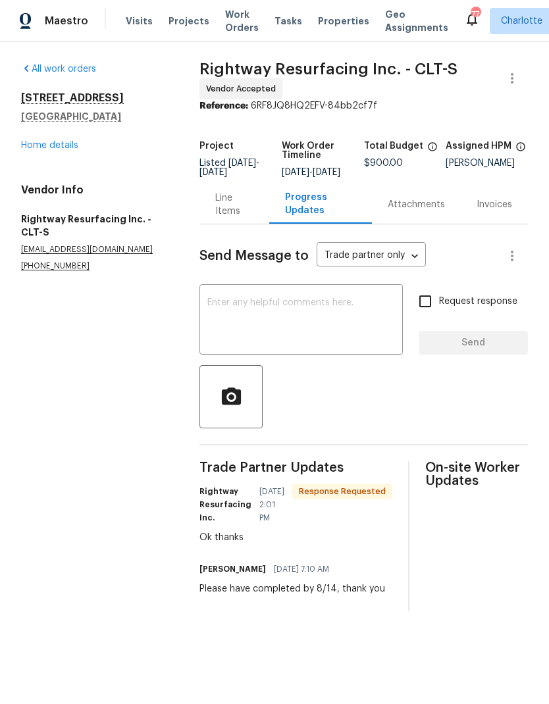
click at [31, 149] on link "Home details" at bounding box center [49, 145] width 57 height 9
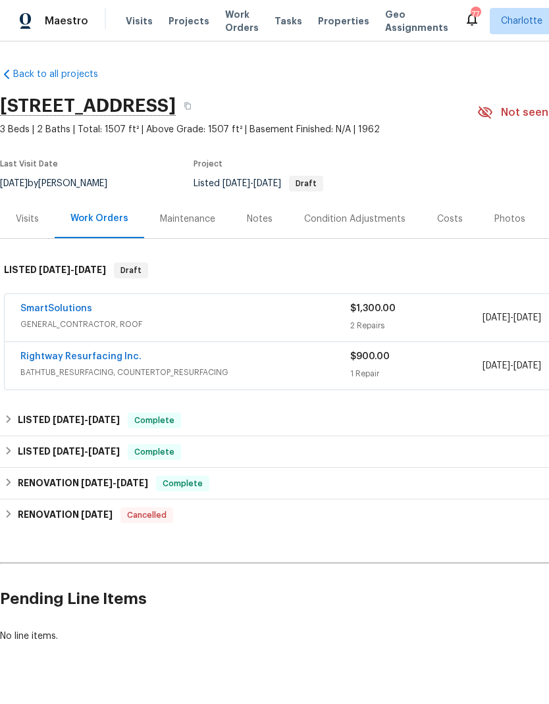
click at [172, 26] on span "Projects" at bounding box center [189, 20] width 41 height 13
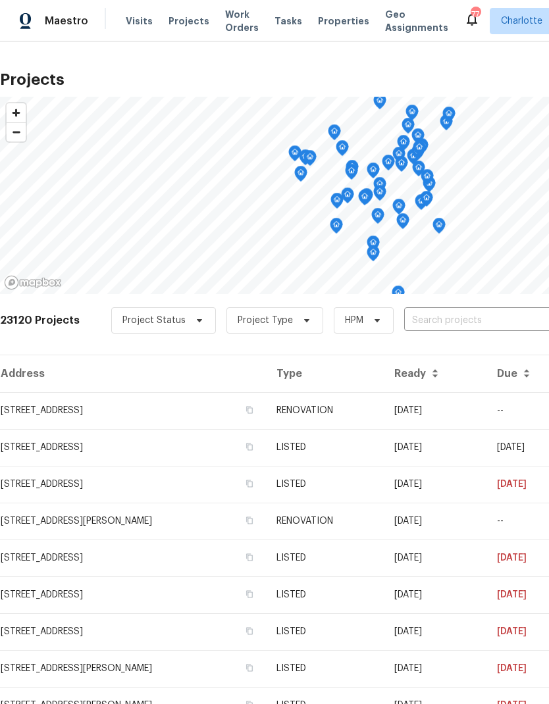
click at [481, 324] on input "text" at bounding box center [479, 321] width 151 height 20
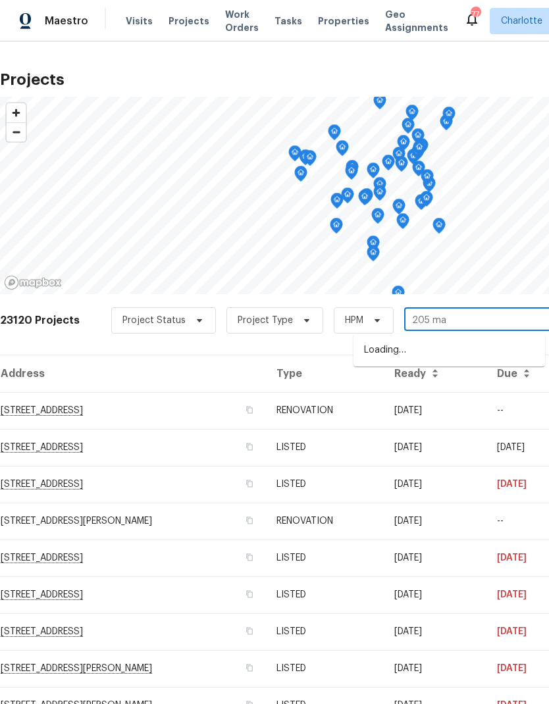
type input "205 mau"
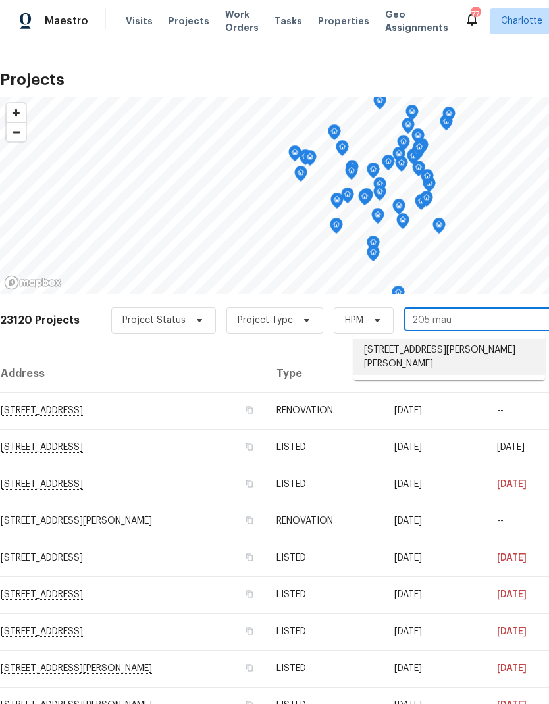
click at [463, 353] on li "205 Mauney St, Mount Holly, NC 28120" at bounding box center [450, 358] width 192 height 36
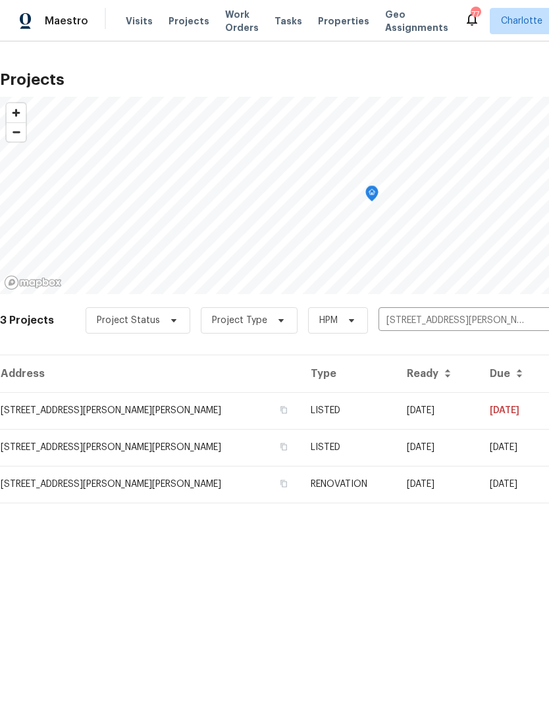
click at [456, 405] on td "08/01/25" at bounding box center [437, 410] width 83 height 37
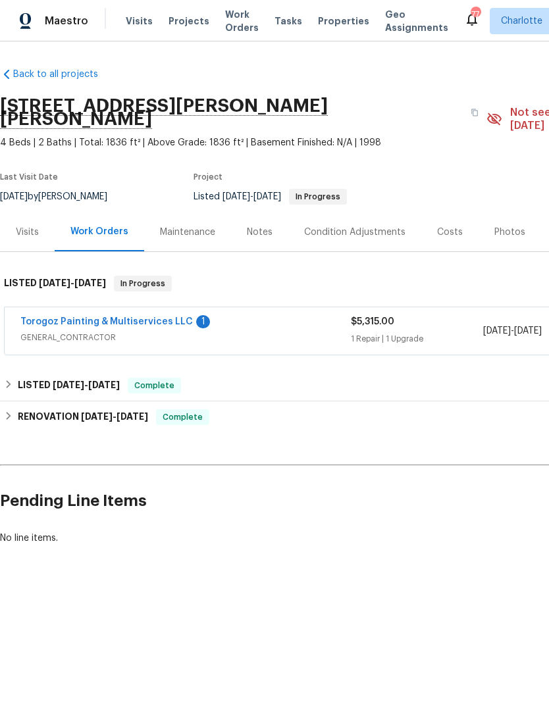
click at [79, 317] on link "Torogoz Painting & Multiservices LLC" at bounding box center [106, 321] width 172 height 9
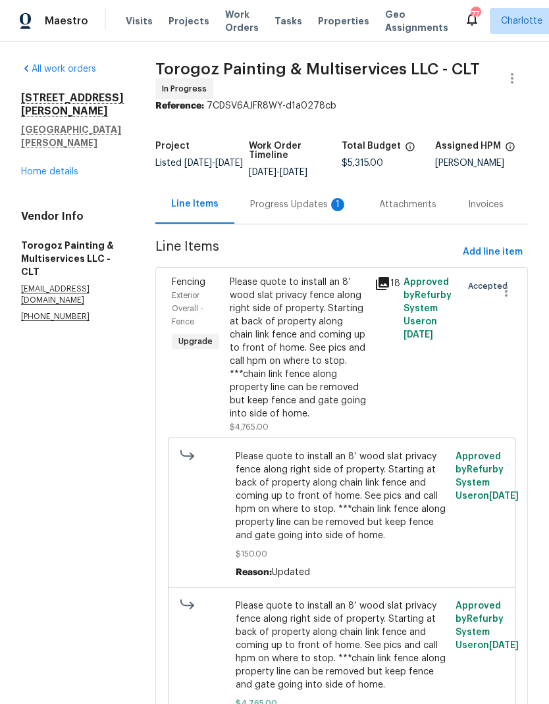
click at [285, 205] on div "Progress Updates 1" at bounding box center [298, 204] width 97 height 13
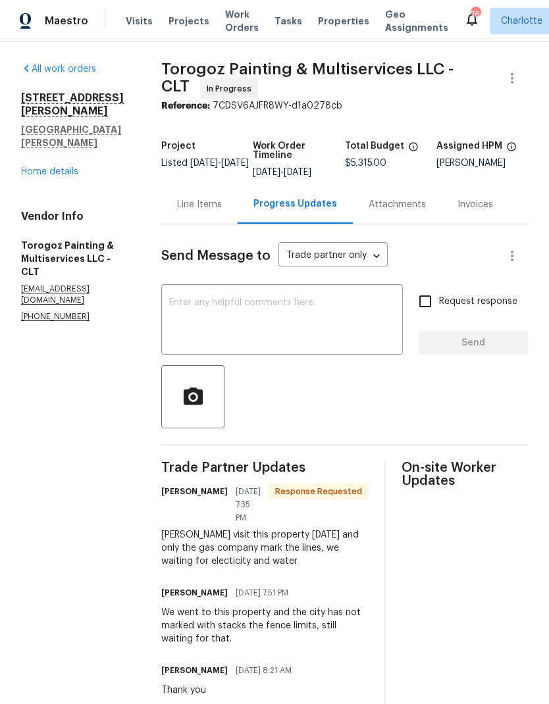
click at [211, 307] on textarea at bounding box center [282, 321] width 226 height 46
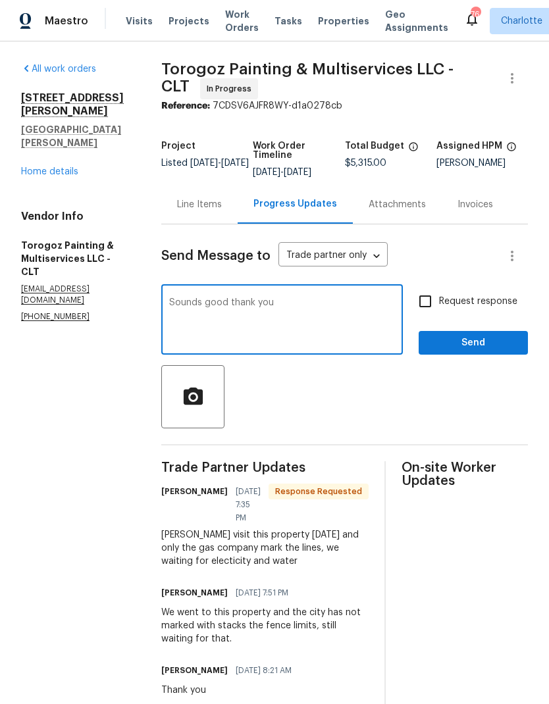
type textarea "Sounds good thank you"
click at [486, 342] on span "Send" at bounding box center [473, 343] width 88 height 16
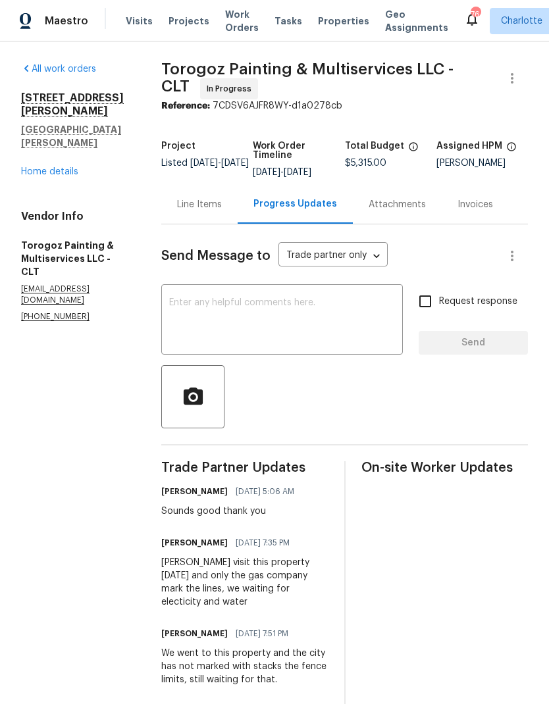
click at [35, 167] on link "Home details" at bounding box center [49, 171] width 57 height 9
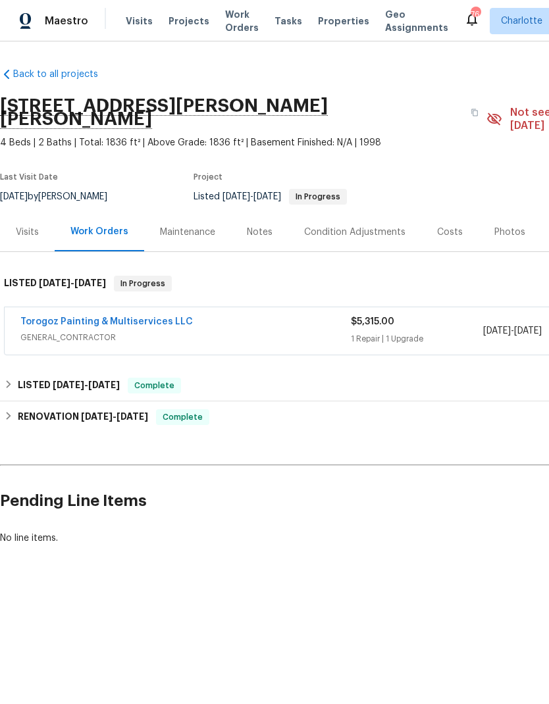
click at [225, 25] on span "Work Orders" at bounding box center [242, 21] width 34 height 26
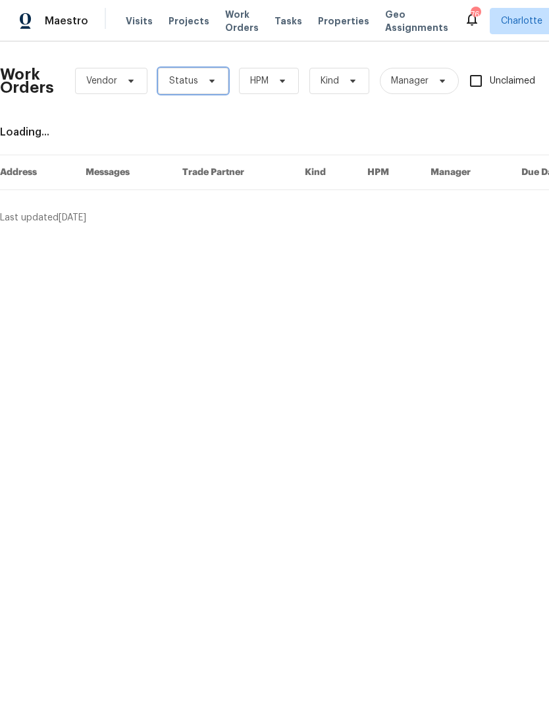
click at [185, 78] on span "Status" at bounding box center [183, 80] width 29 height 13
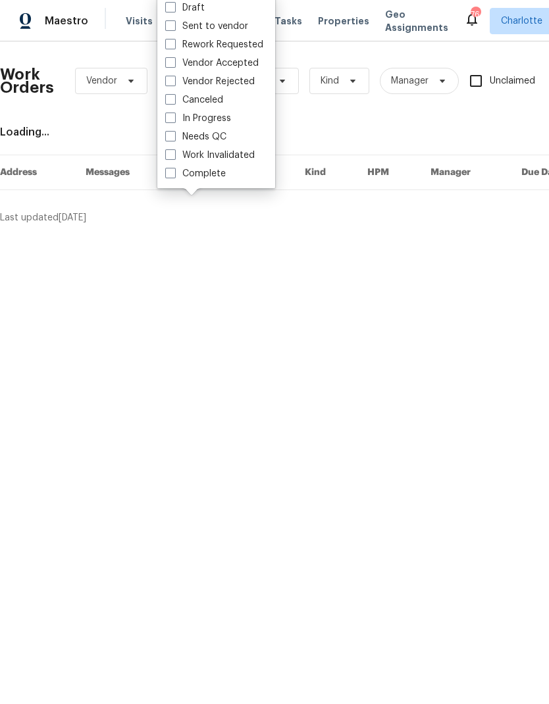
click at [225, 134] on label "Needs QC" at bounding box center [195, 136] width 61 height 13
click at [174, 134] on input "Needs QC" at bounding box center [169, 134] width 9 height 9
checkbox input "true"
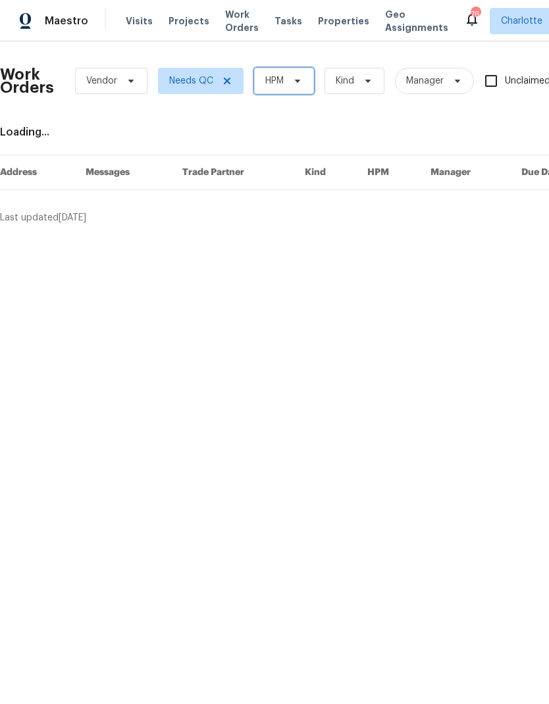
click at [298, 84] on icon at bounding box center [297, 81] width 11 height 11
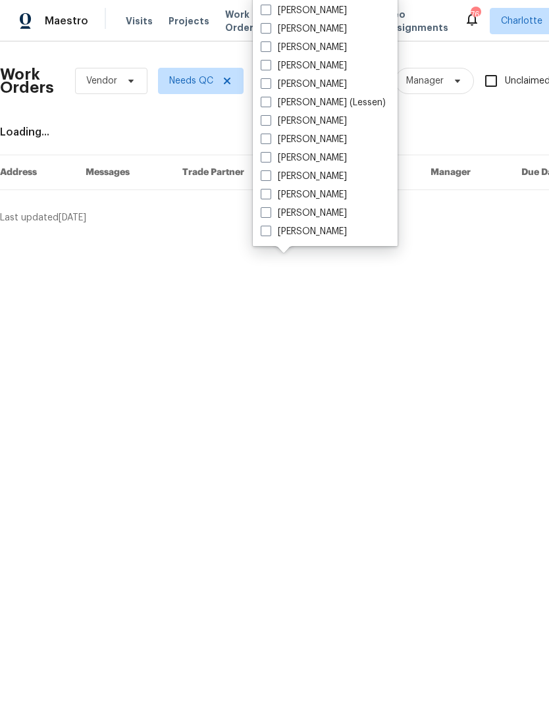
scroll to position [163, 0]
click at [309, 197] on label "[PERSON_NAME]" at bounding box center [304, 194] width 86 height 13
click at [269, 197] on input "[PERSON_NAME]" at bounding box center [265, 192] width 9 height 9
checkbox input "true"
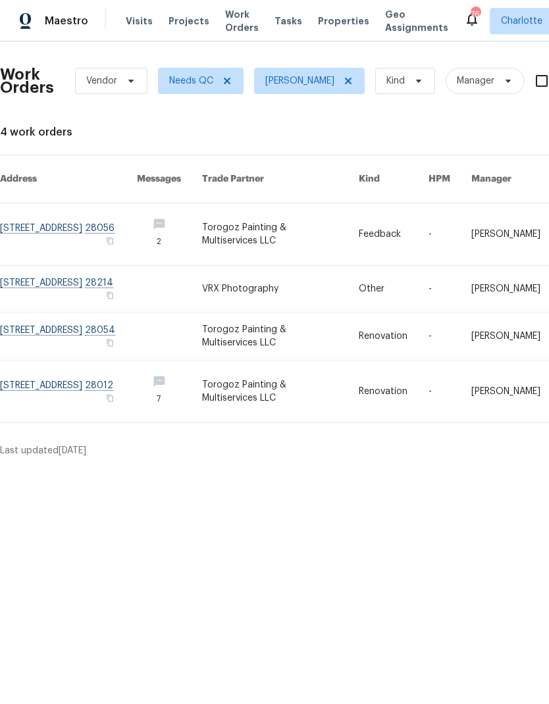
click at [302, 319] on link at bounding box center [280, 336] width 156 height 47
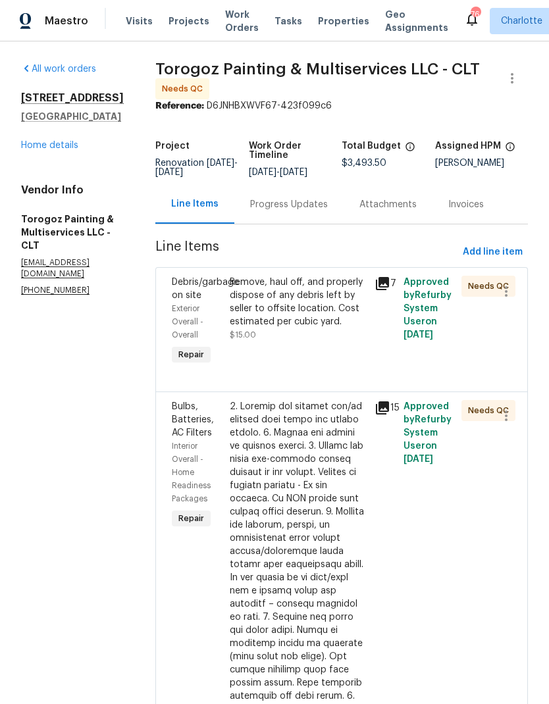
click at [389, 289] on icon at bounding box center [382, 283] width 13 height 13
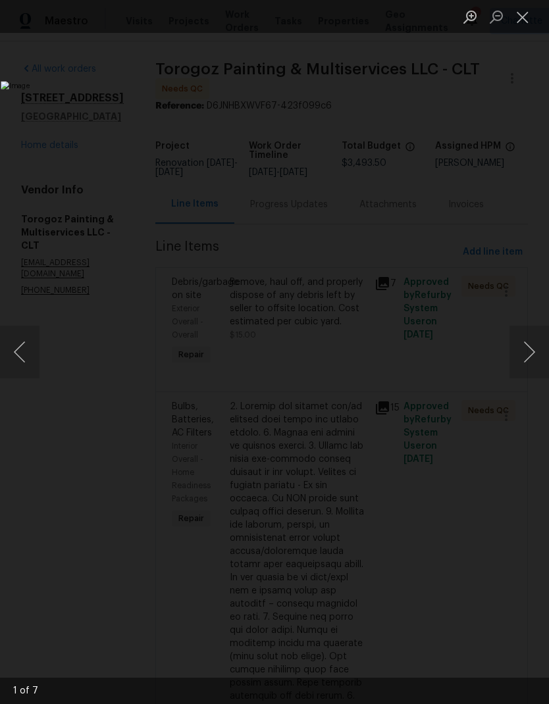
click at [536, 357] on button "Next image" at bounding box center [530, 352] width 40 height 53
click at [533, 363] on button "Next image" at bounding box center [530, 352] width 40 height 53
click at [531, 365] on button "Next image" at bounding box center [530, 352] width 40 height 53
click at [529, 367] on button "Next image" at bounding box center [530, 352] width 40 height 53
click at [526, 370] on button "Next image" at bounding box center [530, 352] width 40 height 53
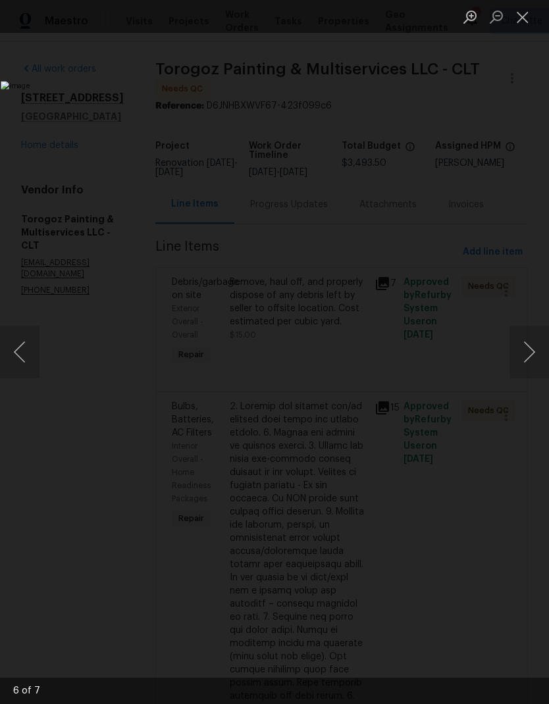
click at [531, 371] on button "Next image" at bounding box center [530, 352] width 40 height 53
click at [521, 26] on button "Close lightbox" at bounding box center [523, 16] width 26 height 23
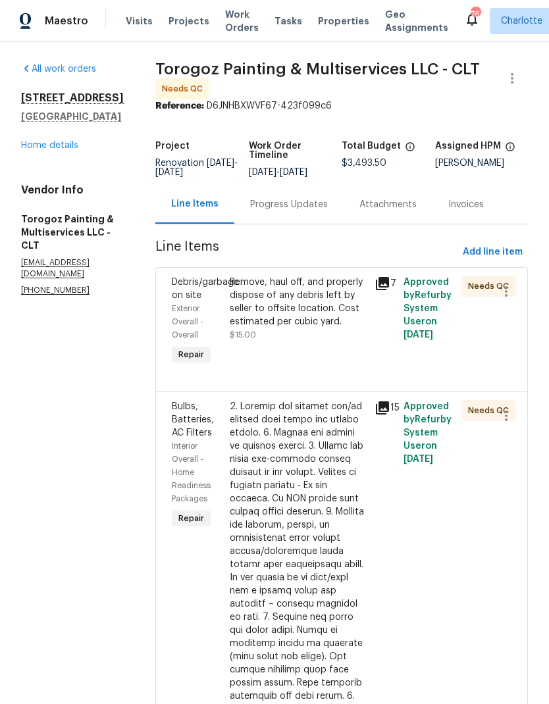
click at [349, 321] on div "Remove, haul off, and properly dispose of any debris left by seller to offsite …" at bounding box center [298, 302] width 137 height 53
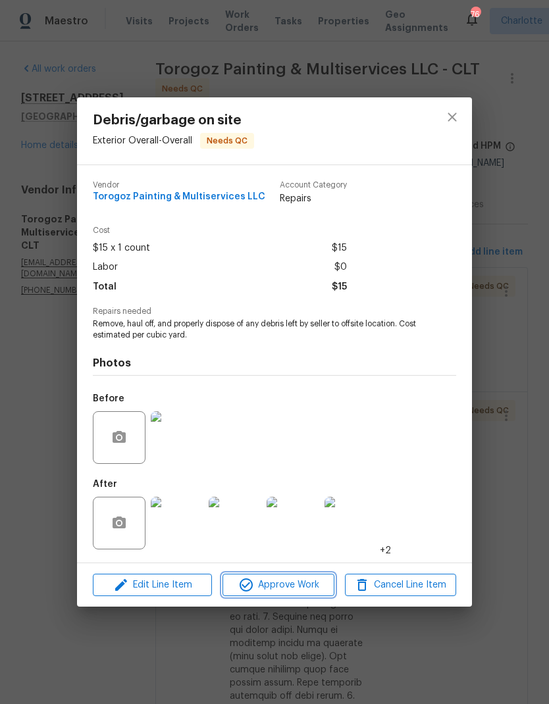
click at [305, 587] on span "Approve Work" at bounding box center [277, 585] width 103 height 16
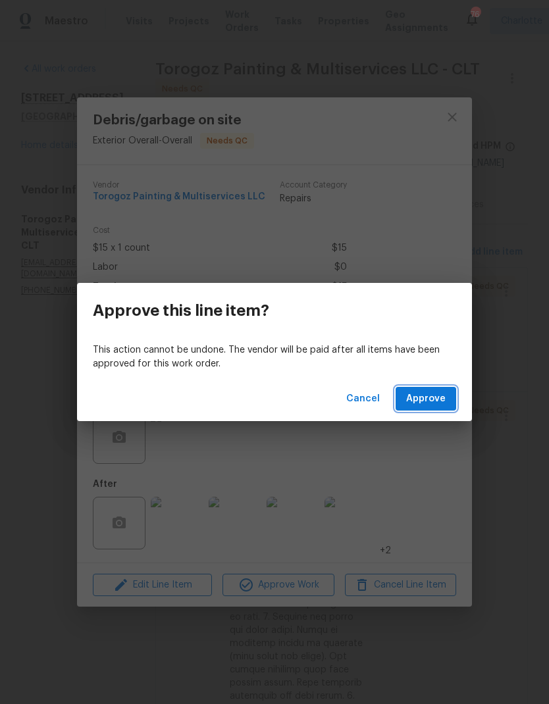
click at [446, 405] on button "Approve" at bounding box center [426, 399] width 61 height 24
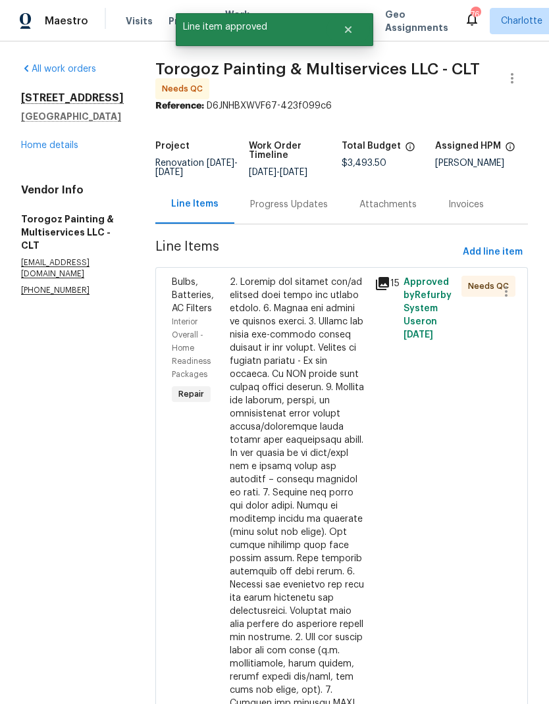
click at [325, 407] on div at bounding box center [298, 526] width 137 height 500
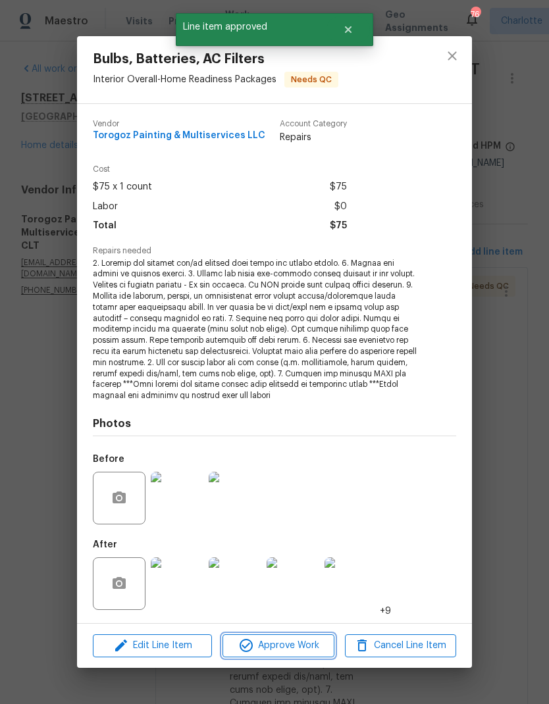
click at [302, 650] on span "Approve Work" at bounding box center [277, 646] width 103 height 16
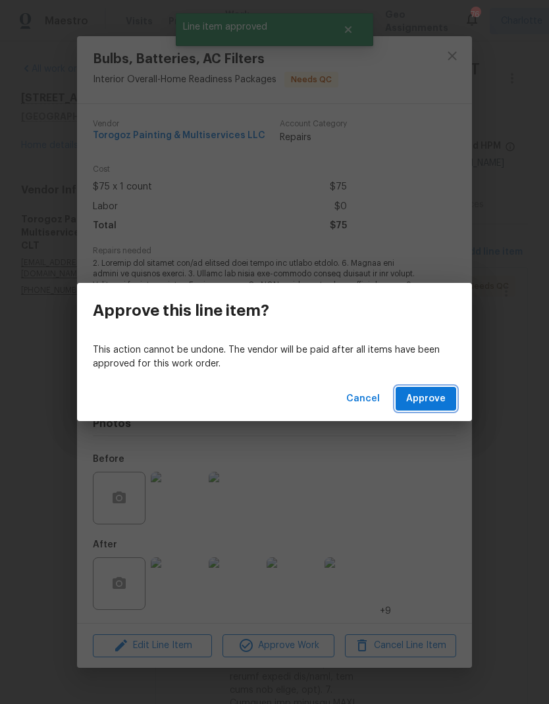
click at [432, 404] on span "Approve" at bounding box center [426, 399] width 40 height 16
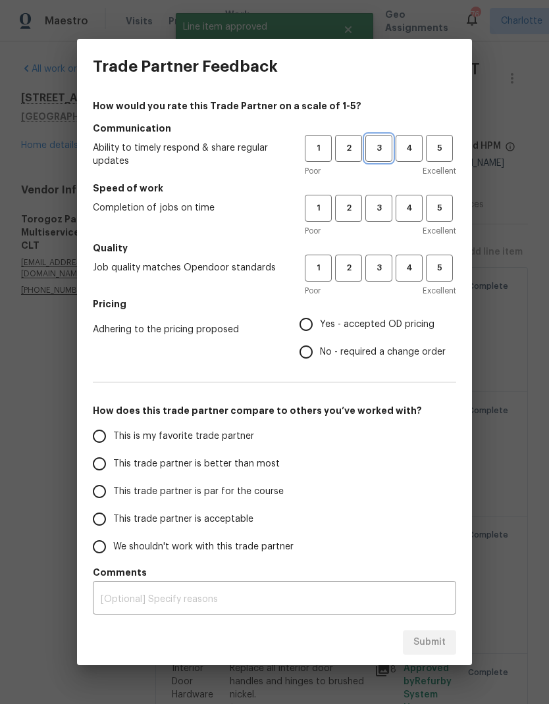
click at [386, 144] on span "3" at bounding box center [379, 148] width 24 height 15
click at [384, 216] on button "3" at bounding box center [378, 208] width 27 height 27
click at [387, 269] on span "3" at bounding box center [379, 268] width 24 height 15
click at [315, 327] on input "Yes - accepted OD pricing" at bounding box center [306, 325] width 28 height 28
radio input "true"
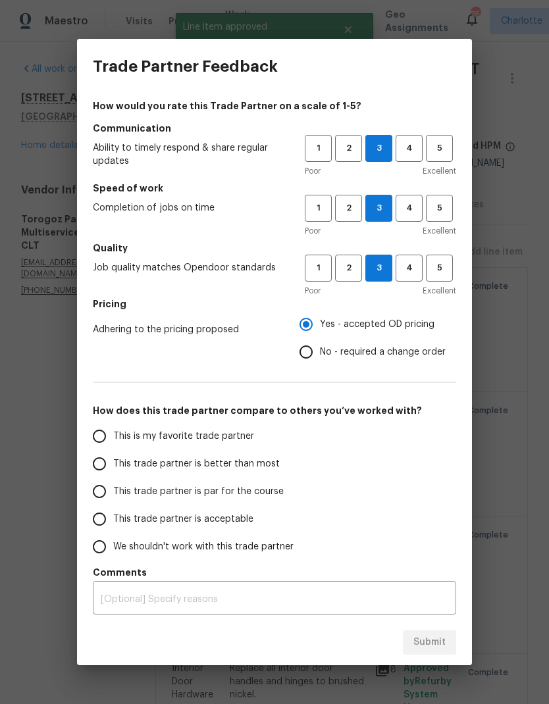
click at [256, 456] on label "This trade partner is better than most" at bounding box center [190, 464] width 208 height 28
click at [113, 456] on input "This trade partner is better than most" at bounding box center [100, 464] width 28 height 28
click at [426, 640] on span "Submit" at bounding box center [429, 643] width 32 height 16
radio input "true"
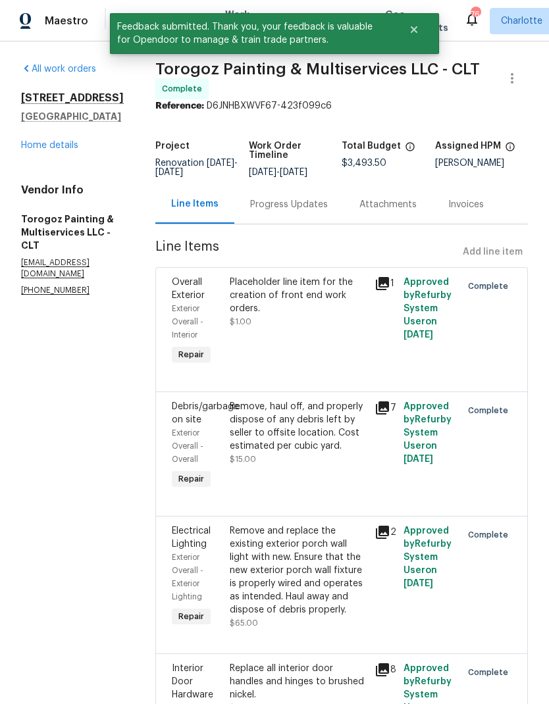
click at [39, 143] on link "Home details" at bounding box center [49, 145] width 57 height 9
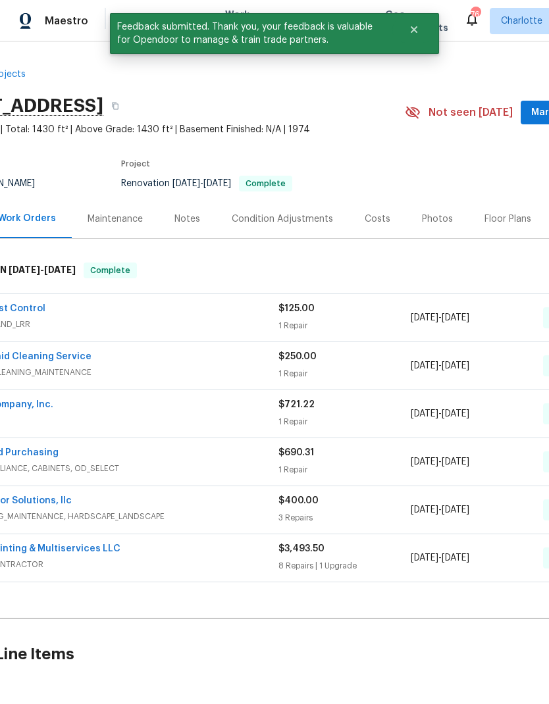
scroll to position [0, 50]
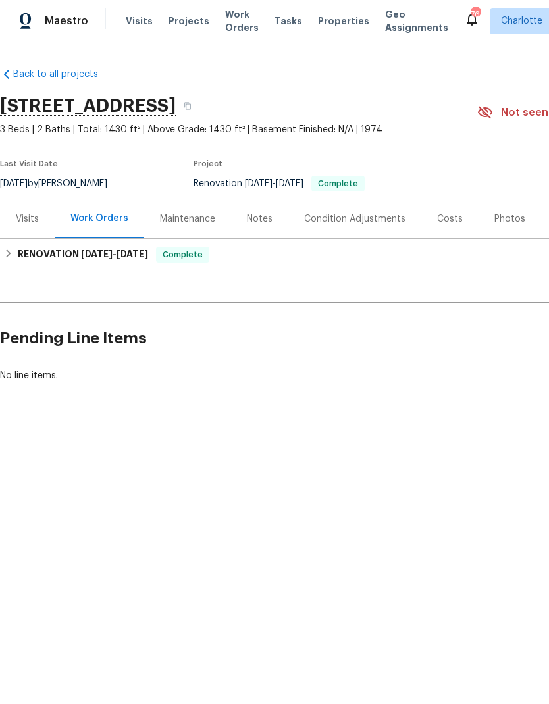
click at [234, 20] on span "Work Orders" at bounding box center [242, 21] width 34 height 26
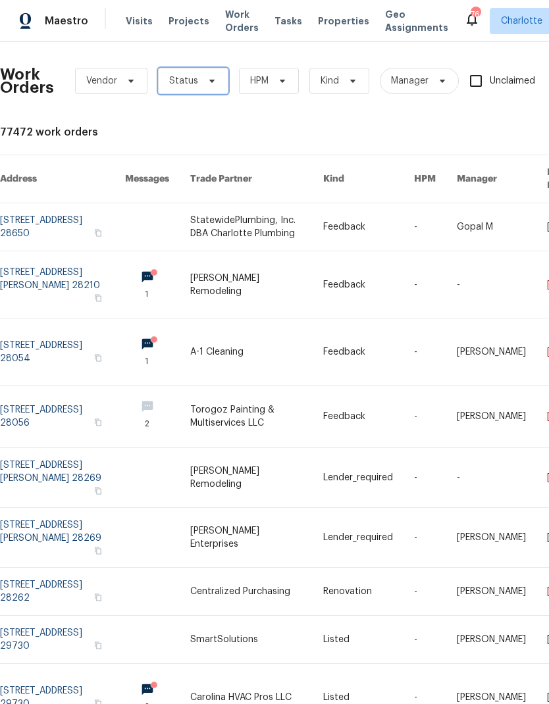
click at [211, 77] on icon at bounding box center [212, 81] width 11 height 11
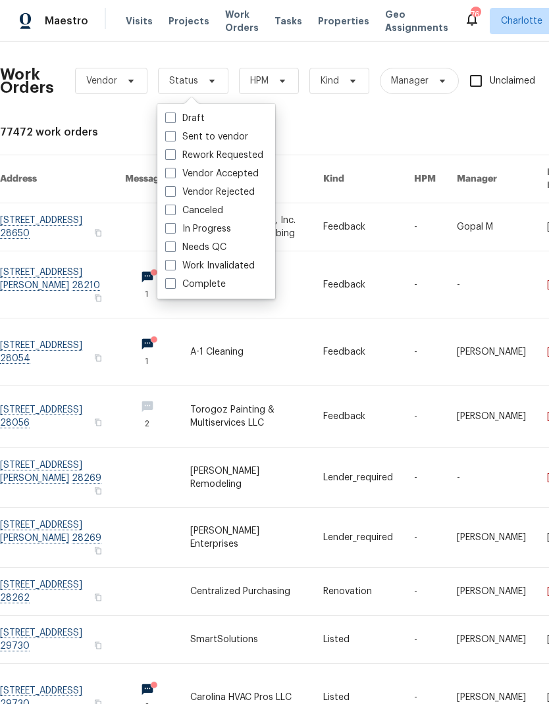
click at [213, 249] on label "Needs QC" at bounding box center [195, 247] width 61 height 13
click at [174, 249] on input "Needs QC" at bounding box center [169, 245] width 9 height 9
checkbox input "true"
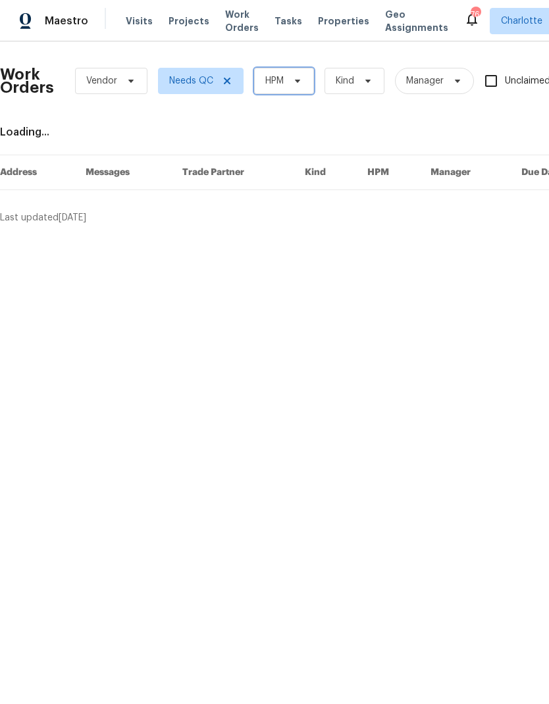
click at [306, 78] on span "HPM" at bounding box center [284, 81] width 60 height 26
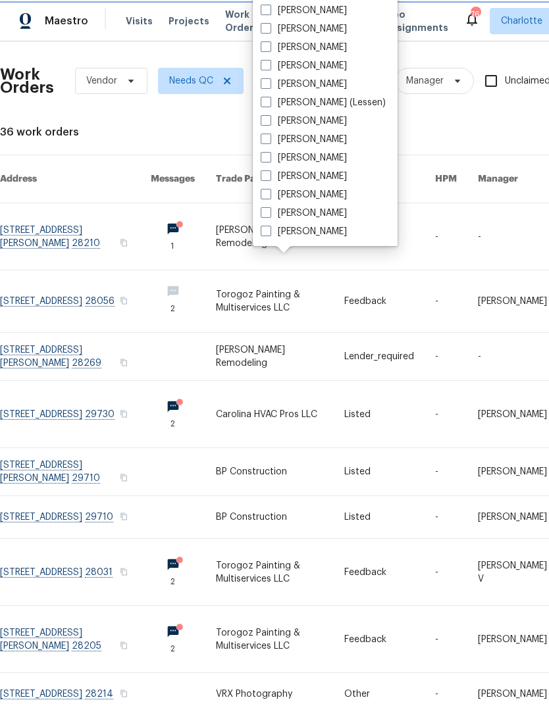
scroll to position [163, 0]
click at [303, 198] on label "[PERSON_NAME]" at bounding box center [304, 194] width 86 height 13
click at [269, 197] on input "[PERSON_NAME]" at bounding box center [265, 192] width 9 height 9
checkbox input "true"
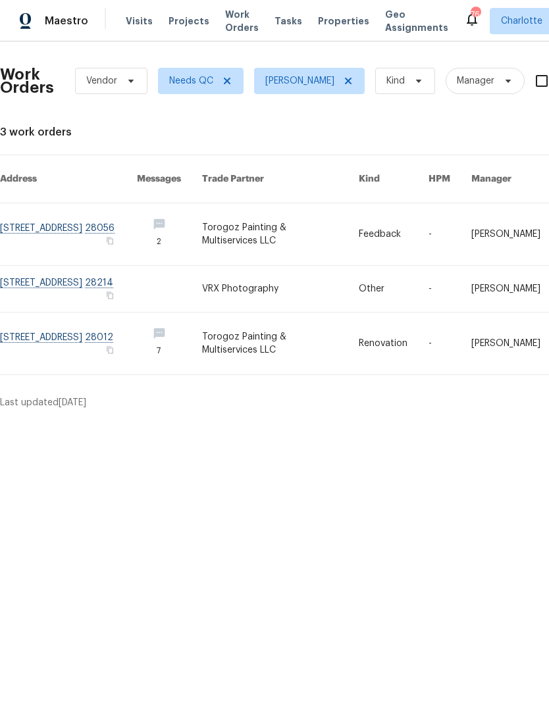
click at [311, 213] on link at bounding box center [280, 234] width 157 height 62
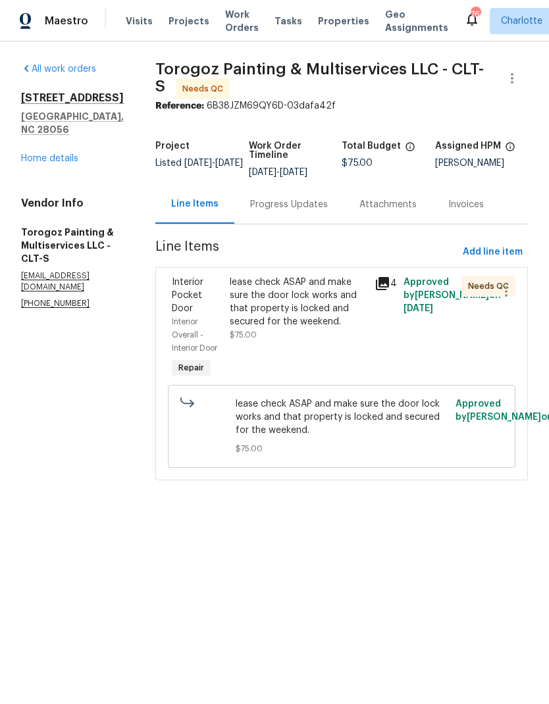
click at [347, 309] on div "lease check ASAP and make sure the door lock works and that property is locked …" at bounding box center [298, 302] width 137 height 53
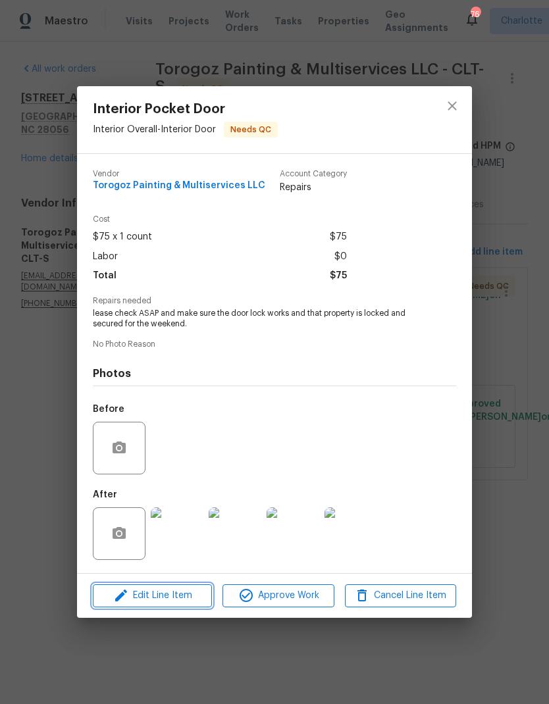
click at [181, 604] on span "Edit Line Item" at bounding box center [152, 596] width 111 height 16
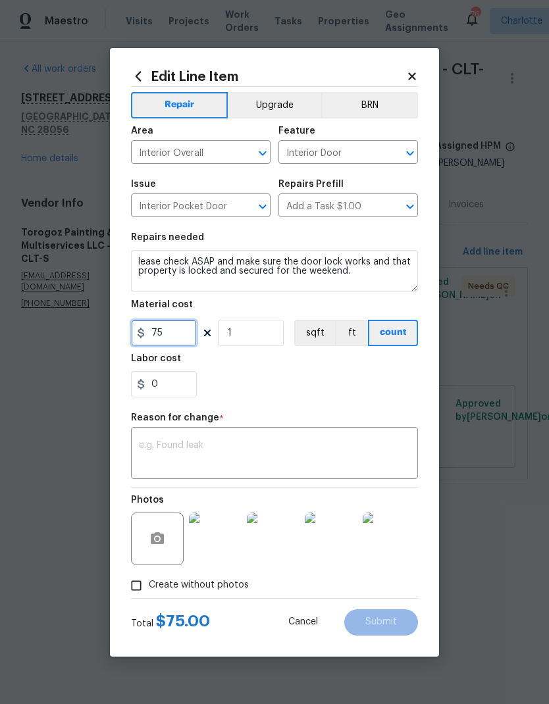
click at [183, 330] on input "75" at bounding box center [164, 333] width 66 height 26
type input "100"
click at [414, 435] on div "x ​" at bounding box center [274, 455] width 287 height 49
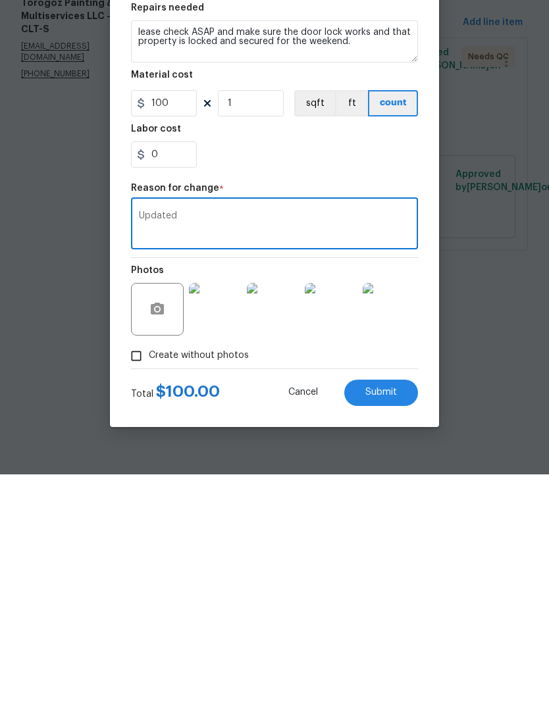
type textarea "Updated"
click at [404, 610] on button "Submit" at bounding box center [381, 623] width 74 height 26
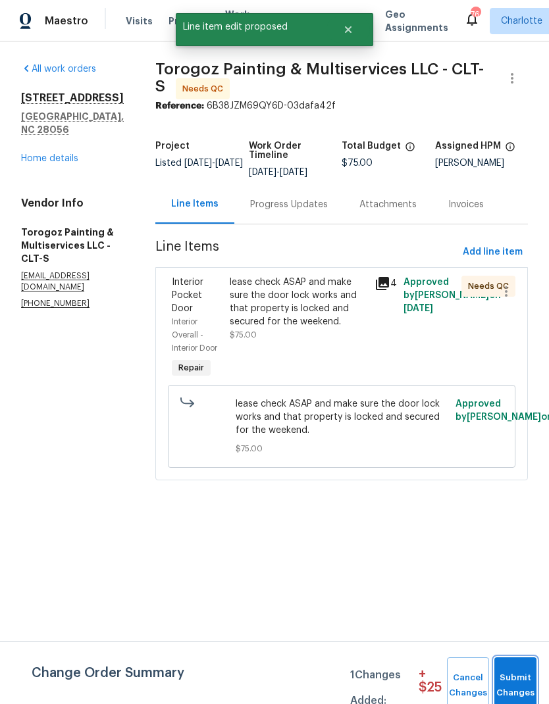
click at [510, 682] on span "Submit Changes" at bounding box center [515, 686] width 29 height 30
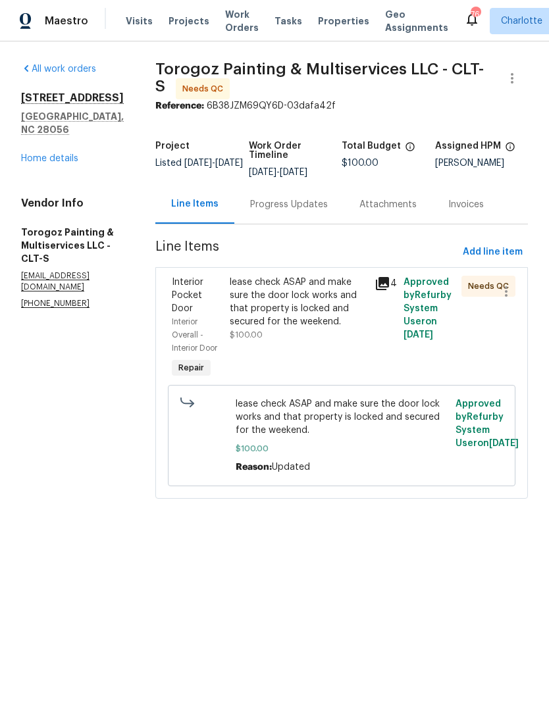
click at [359, 307] on div "lease check ASAP and make sure the door lock works and that property is locked …" at bounding box center [298, 302] width 137 height 53
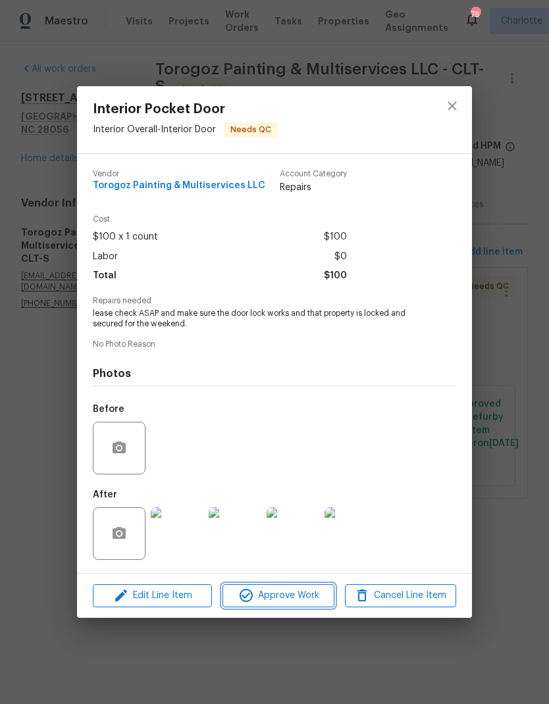
click at [311, 595] on span "Approve Work" at bounding box center [277, 596] width 103 height 16
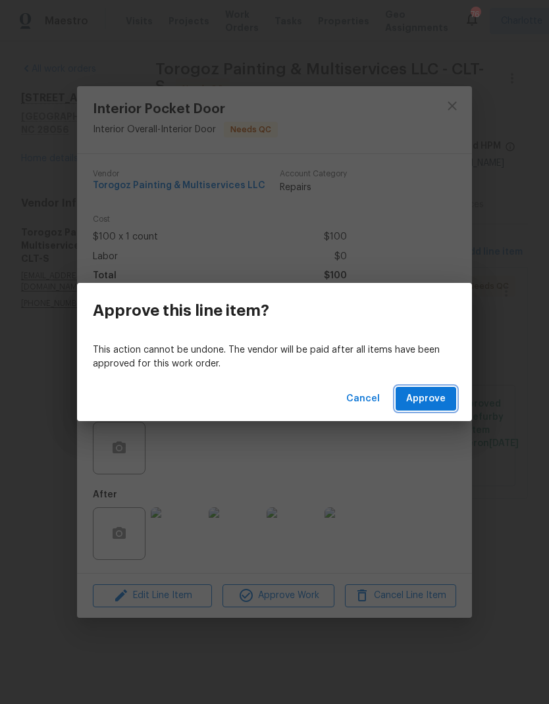
click at [435, 398] on span "Approve" at bounding box center [426, 399] width 40 height 16
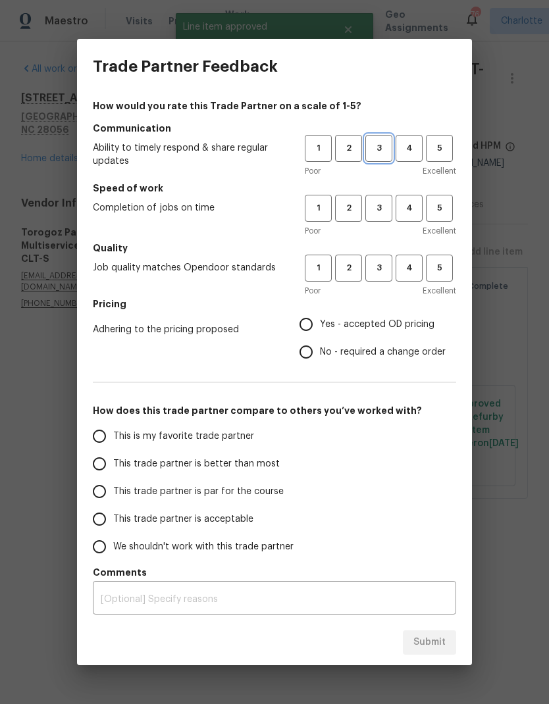
click at [388, 151] on span "3" at bounding box center [379, 148] width 24 height 15
click at [383, 211] on span "3" at bounding box center [379, 208] width 24 height 15
click at [381, 271] on span "3" at bounding box center [379, 268] width 24 height 15
click at [315, 323] on input "Yes - accepted OD pricing" at bounding box center [306, 325] width 28 height 28
radio input "true"
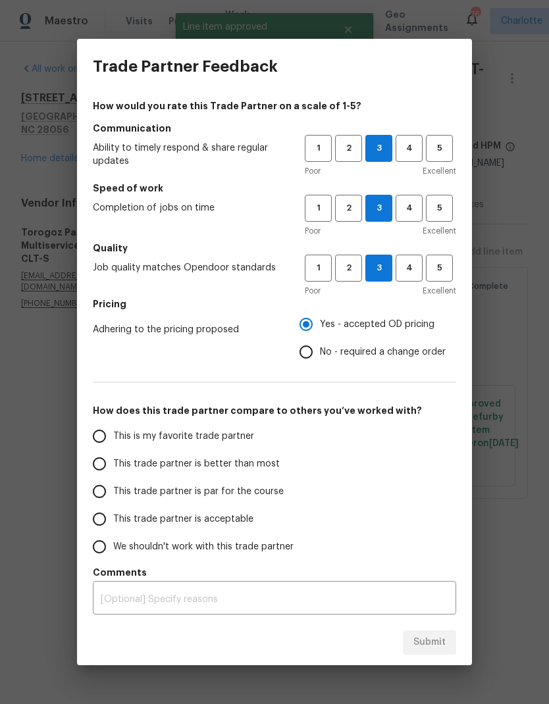
click at [105, 465] on input "This trade partner is better than most" at bounding box center [100, 464] width 28 height 28
click at [429, 641] on span "Submit" at bounding box center [429, 643] width 32 height 16
radio input "true"
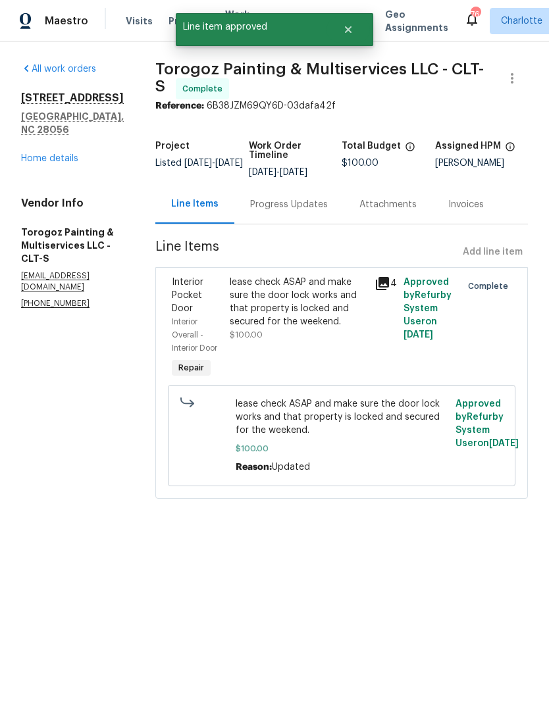
radio input "false"
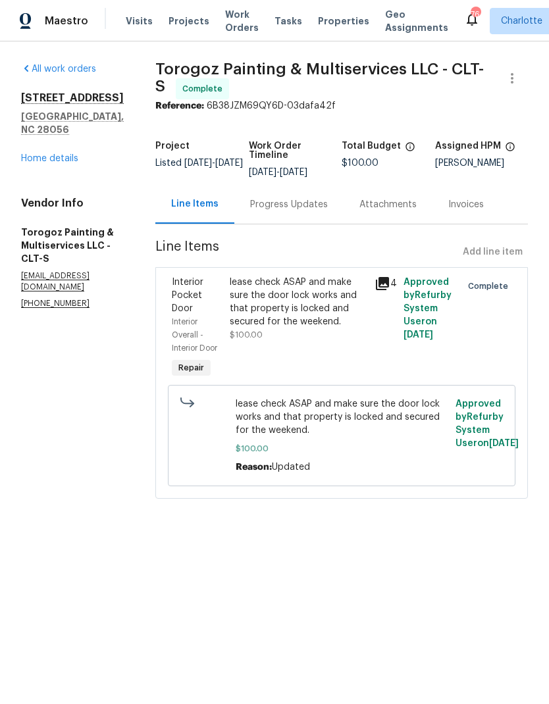
click at [30, 154] on link "Home details" at bounding box center [49, 158] width 57 height 9
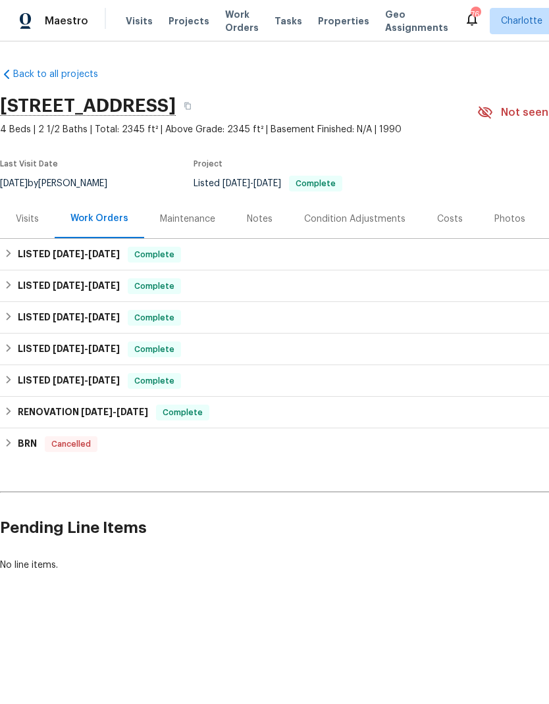
click at [225, 21] on span "Work Orders" at bounding box center [242, 21] width 34 height 26
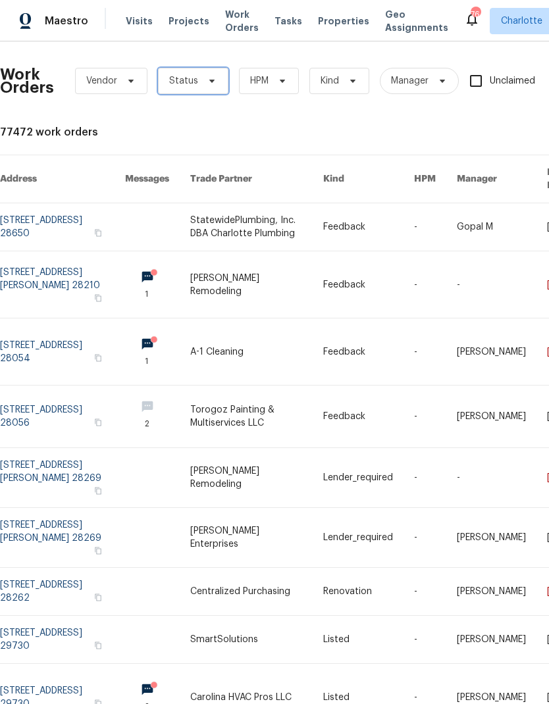
click at [192, 80] on span "Status" at bounding box center [183, 80] width 29 height 13
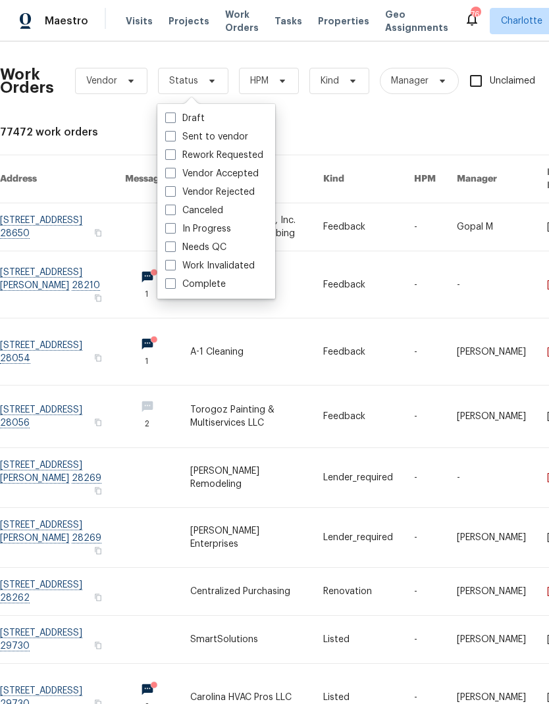
click at [192, 246] on label "Needs QC" at bounding box center [195, 247] width 61 height 13
click at [174, 246] on input "Needs QC" at bounding box center [169, 245] width 9 height 9
checkbox input "true"
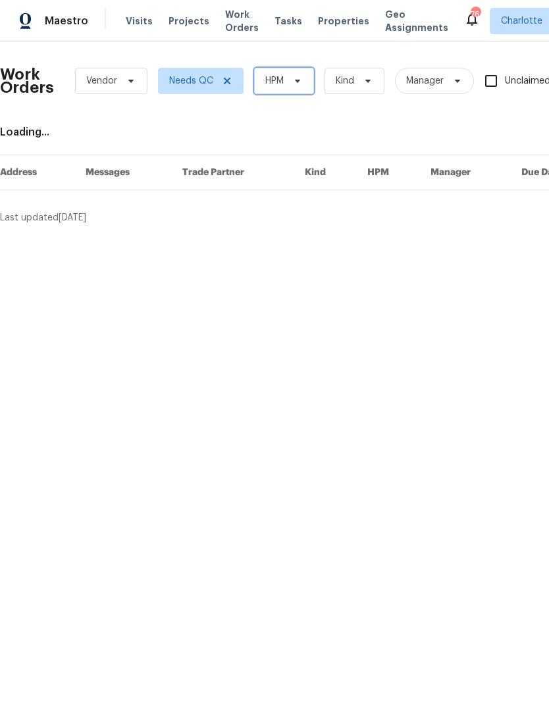
click at [273, 86] on span "HPM" at bounding box center [274, 80] width 18 height 13
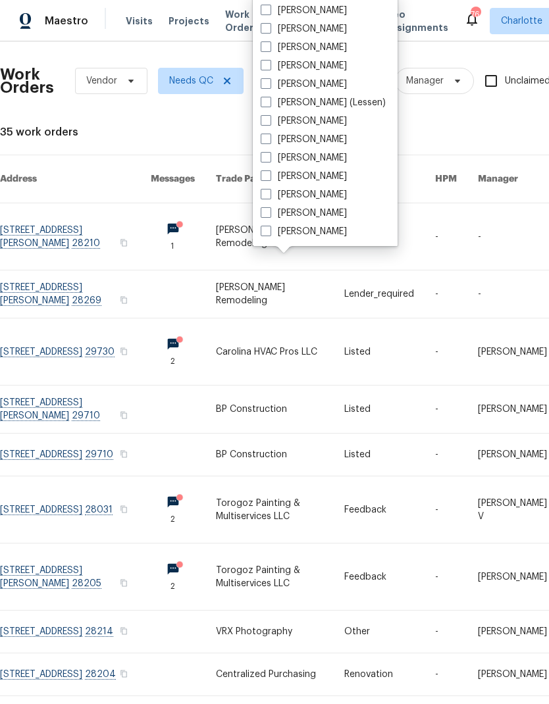
scroll to position [163, 0]
click at [282, 199] on label "[PERSON_NAME]" at bounding box center [304, 194] width 86 height 13
click at [269, 197] on input "[PERSON_NAME]" at bounding box center [265, 192] width 9 height 9
checkbox input "true"
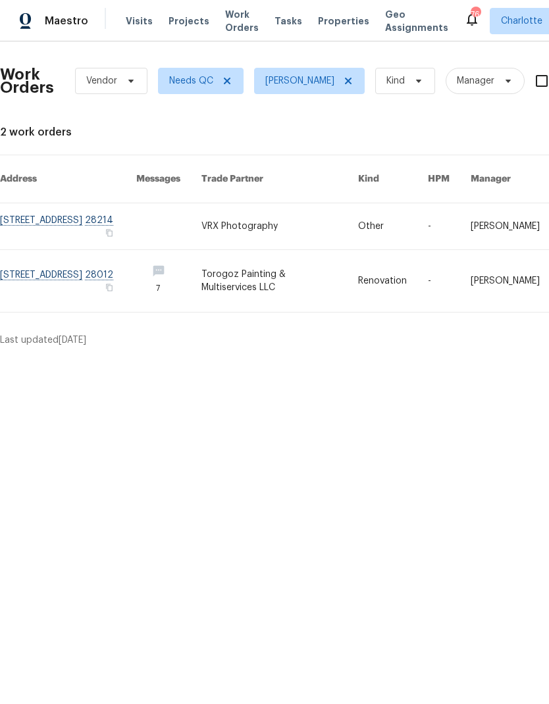
click at [257, 288] on link at bounding box center [279, 281] width 157 height 62
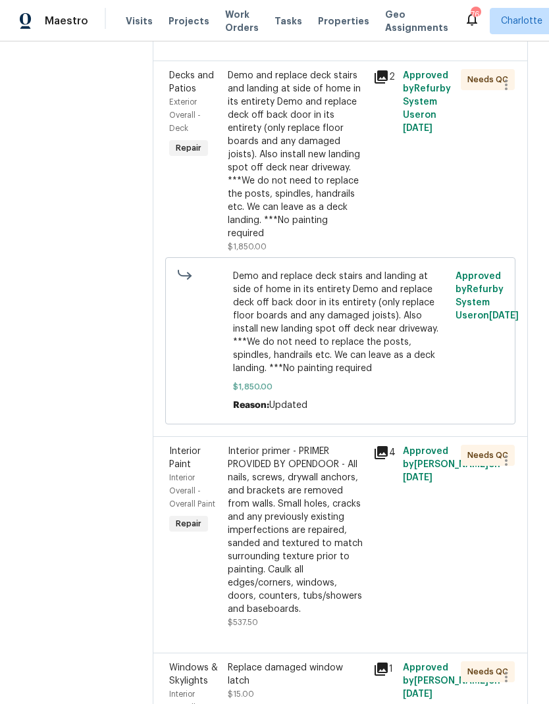
scroll to position [2431, 0]
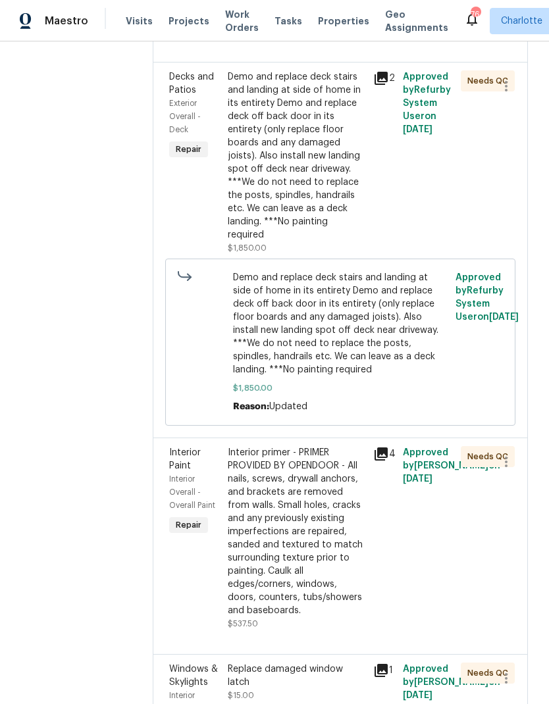
click at [388, 85] on icon at bounding box center [381, 78] width 13 height 13
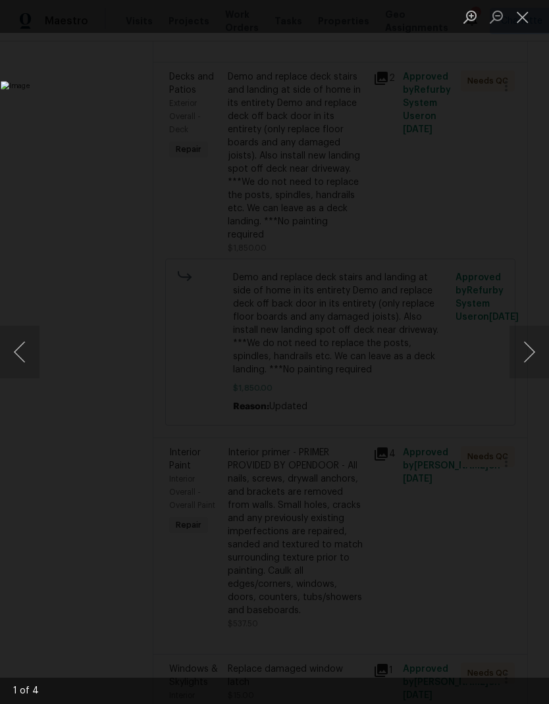
click at [533, 357] on button "Next image" at bounding box center [530, 352] width 40 height 53
click at [535, 356] on button "Next image" at bounding box center [530, 352] width 40 height 53
click at [531, 356] on button "Next image" at bounding box center [530, 352] width 40 height 53
click at [531, 357] on button "Next image" at bounding box center [530, 352] width 40 height 53
click at [533, 358] on button "Next image" at bounding box center [530, 352] width 40 height 53
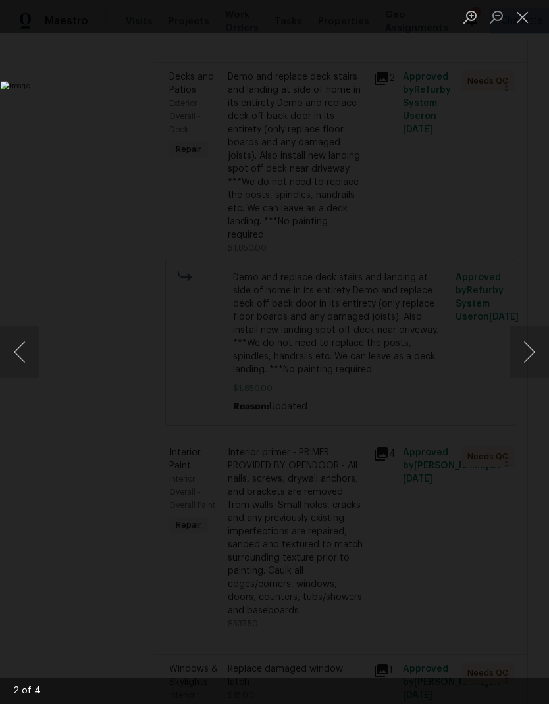
click at [533, 358] on button "Next image" at bounding box center [530, 352] width 40 height 53
click at [523, 22] on button "Close lightbox" at bounding box center [523, 16] width 26 height 23
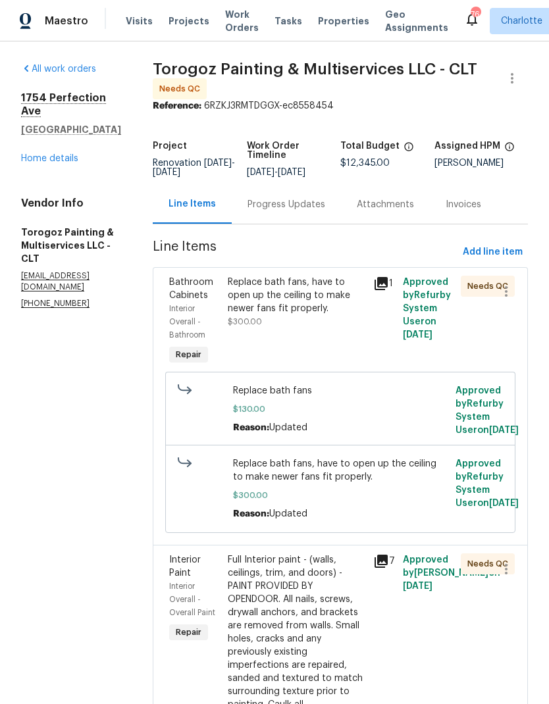
scroll to position [0, 0]
click at [45, 154] on link "Home details" at bounding box center [49, 158] width 57 height 9
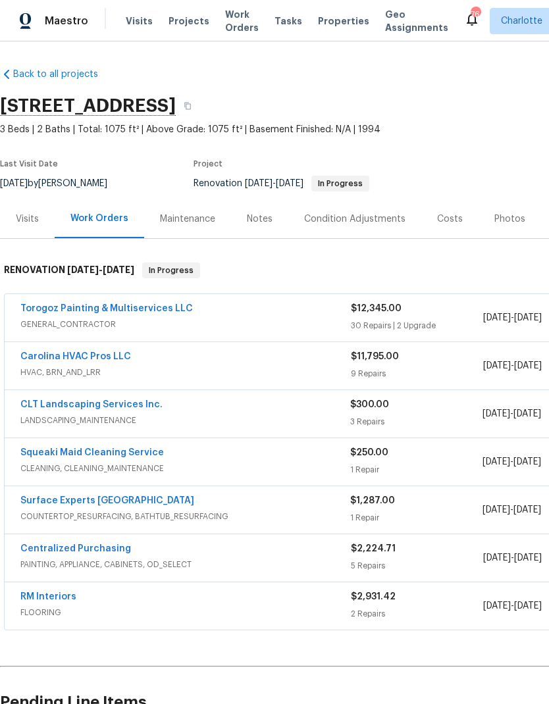
click at [51, 401] on link "CLT Landscaping Services Inc." at bounding box center [91, 404] width 142 height 9
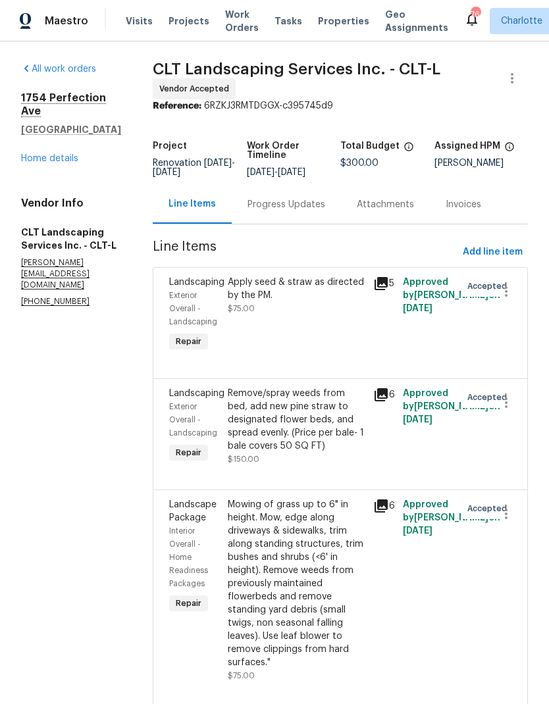
click at [270, 200] on div "Progress Updates" at bounding box center [287, 204] width 78 height 13
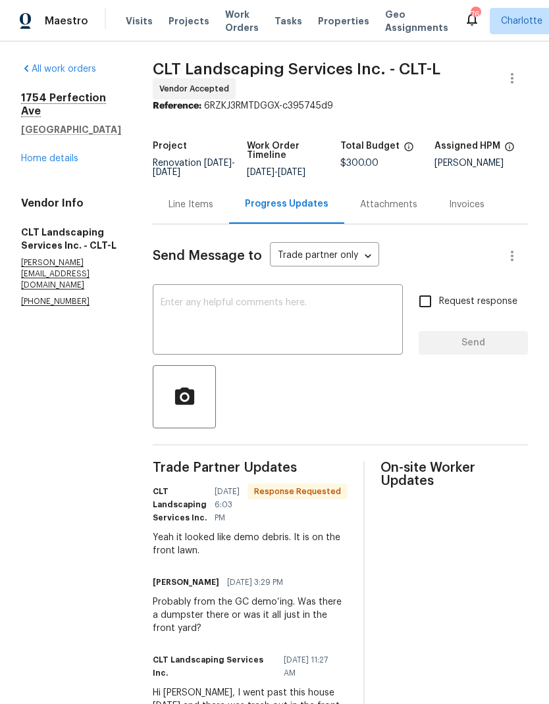
click at [371, 307] on textarea at bounding box center [278, 321] width 234 height 46
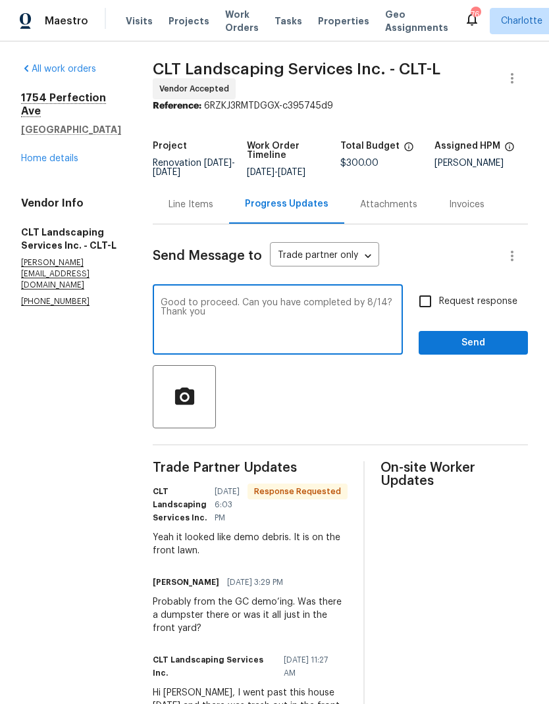
type textarea "Good to proceed. Can you have completed by 8/14? Thank you"
click at [425, 303] on input "Request response" at bounding box center [425, 302] width 28 height 28
checkbox input "true"
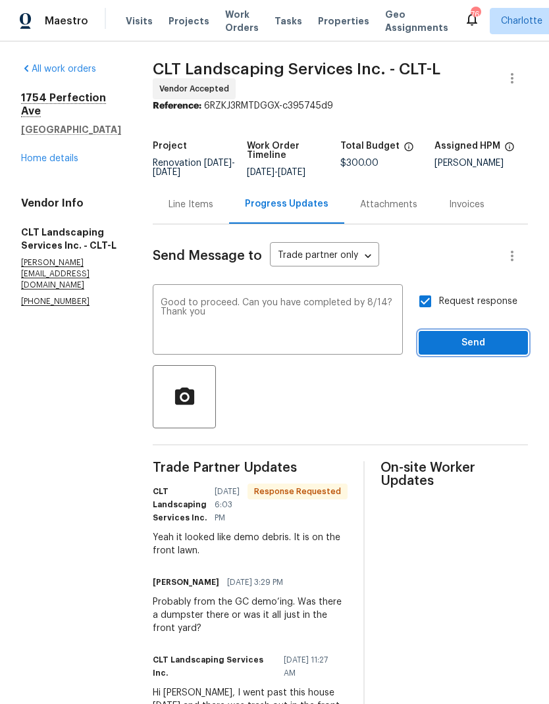
click at [475, 341] on span "Send" at bounding box center [473, 343] width 88 height 16
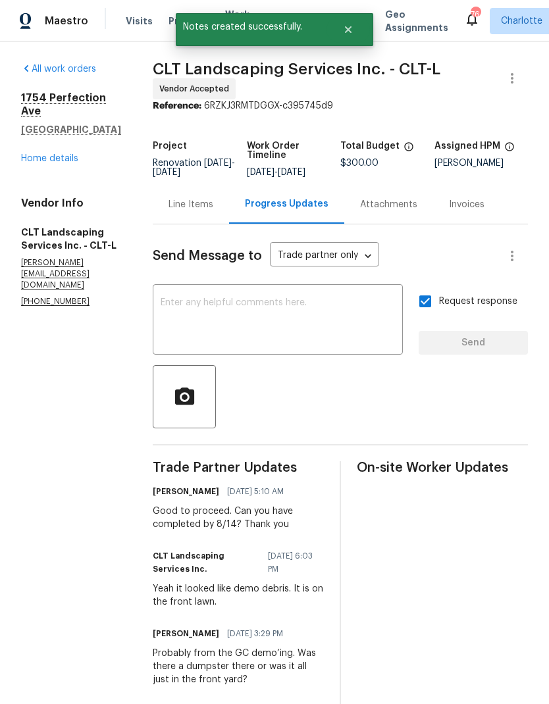
click at [30, 154] on link "Home details" at bounding box center [49, 158] width 57 height 9
